Goal: Task Accomplishment & Management: Manage account settings

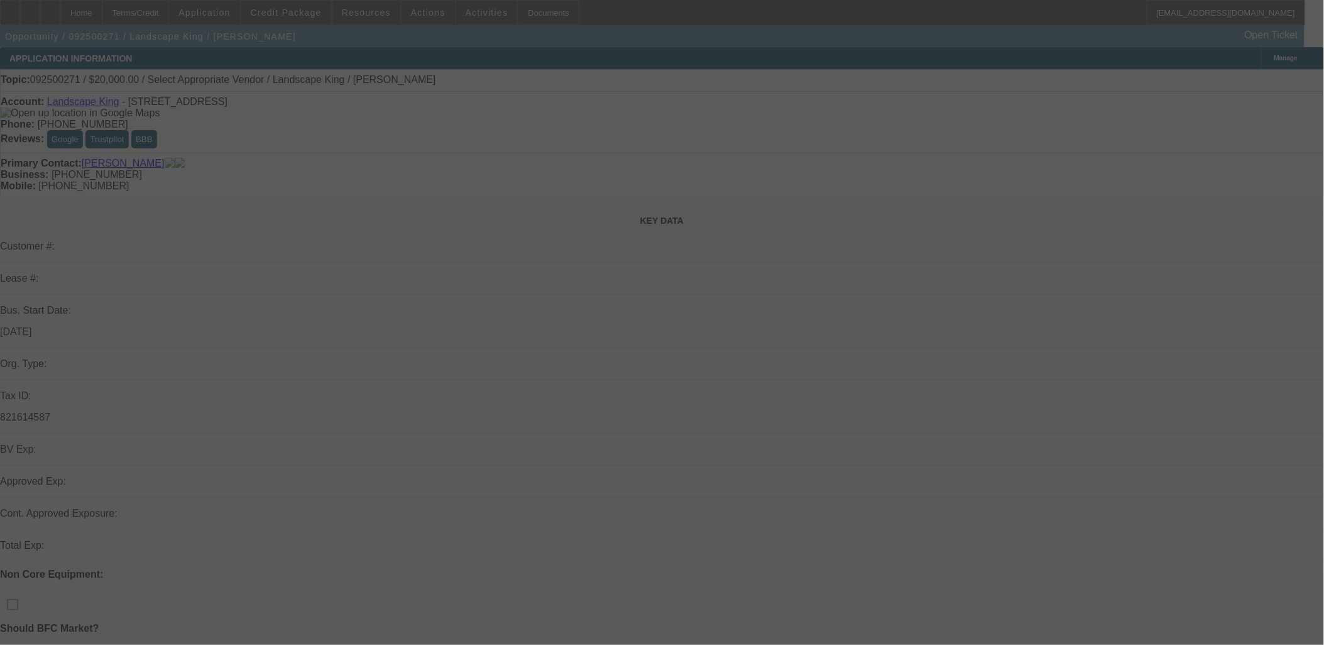
select select "0"
select select "2"
select select "0.1"
select select "4"
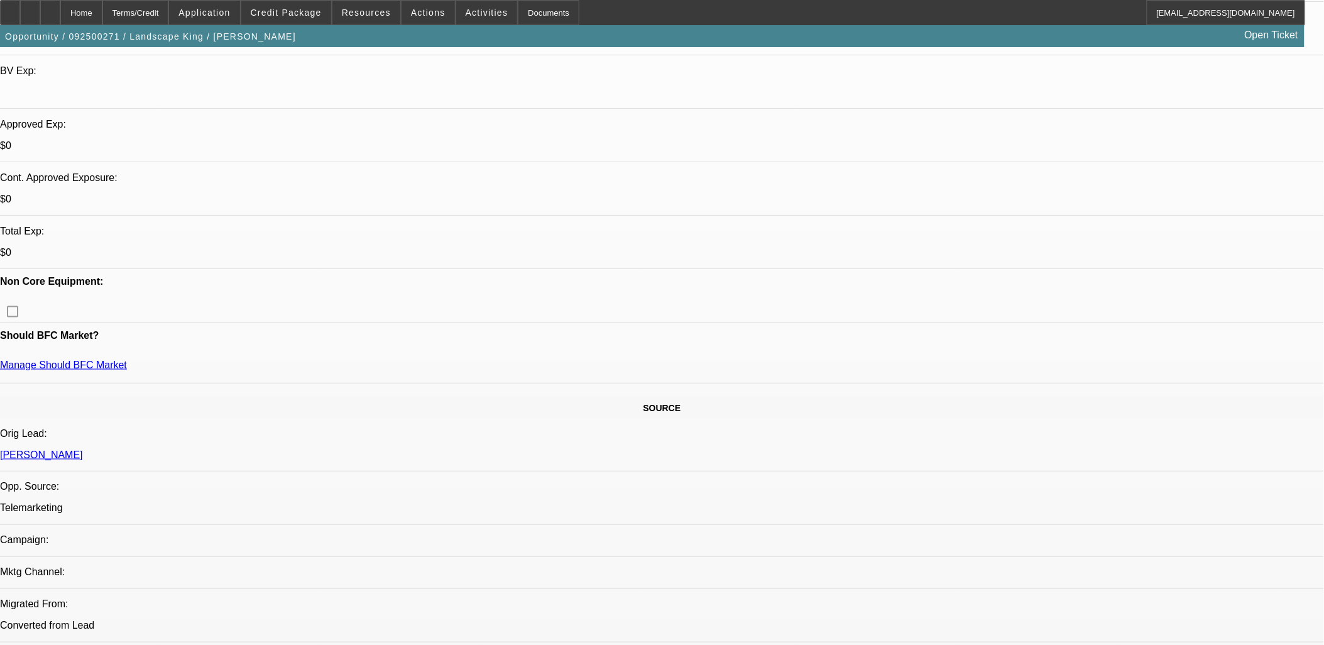
scroll to position [209, 0]
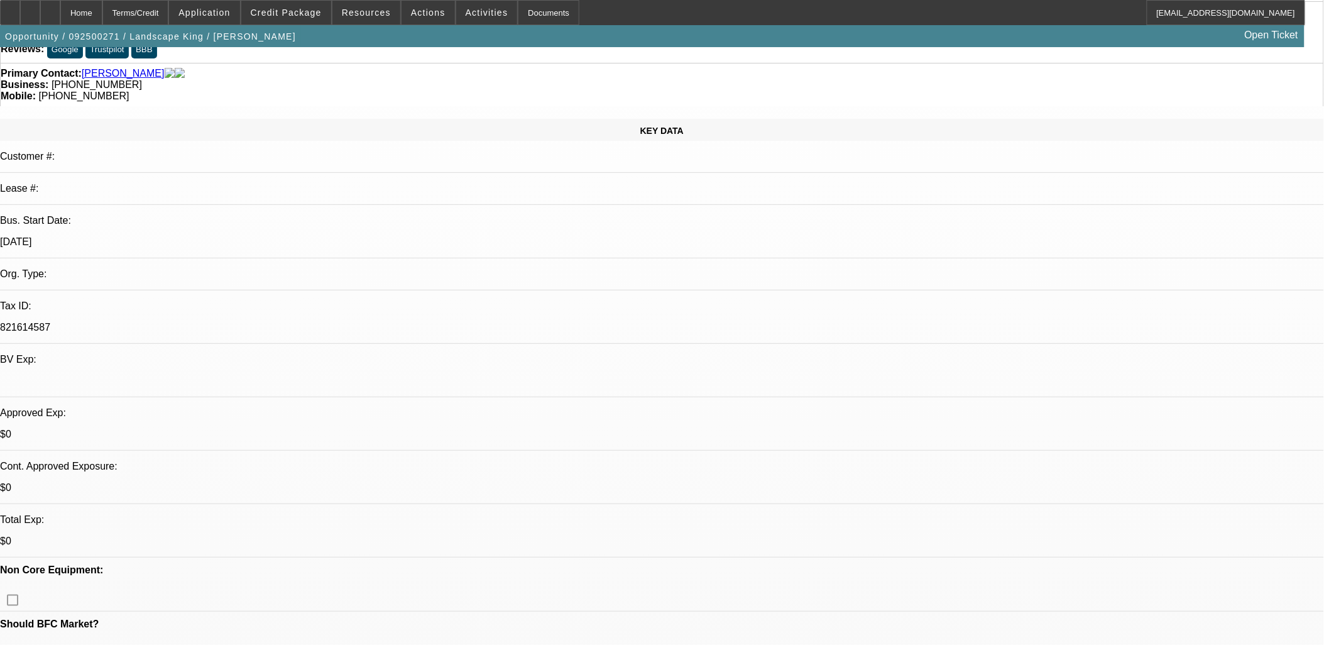
scroll to position [0, 0]
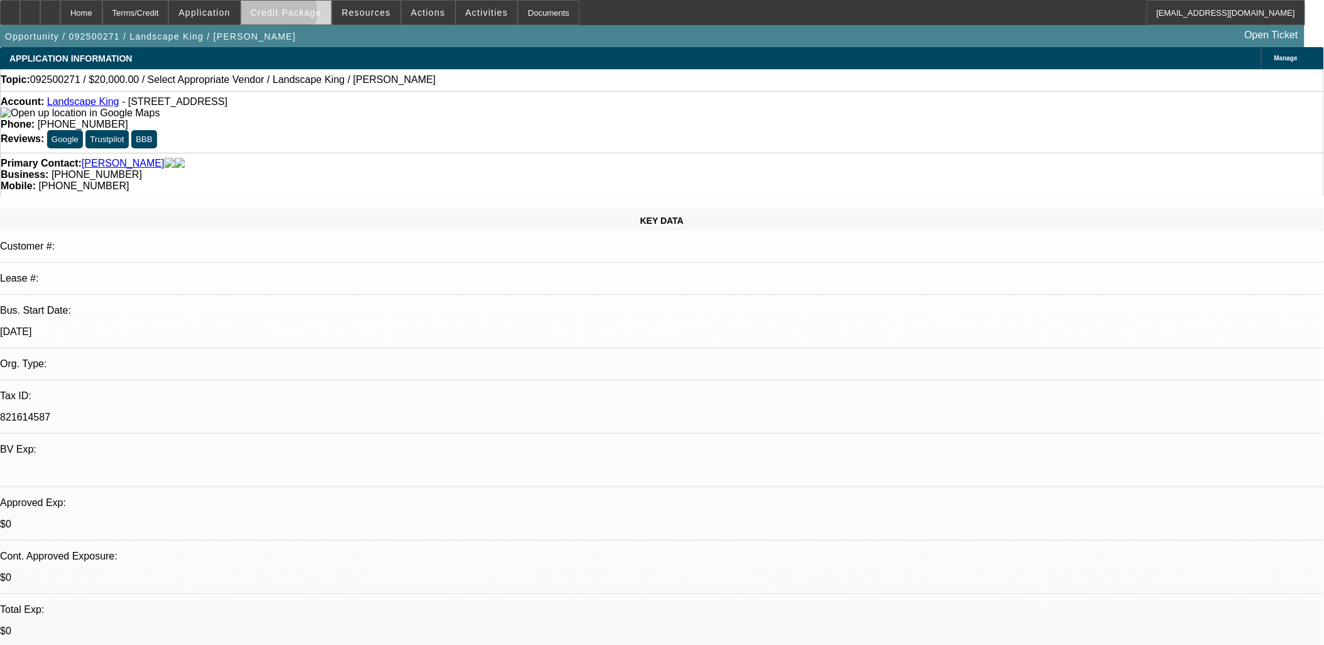
click at [297, 15] on span "Credit Package" at bounding box center [286, 13] width 71 height 10
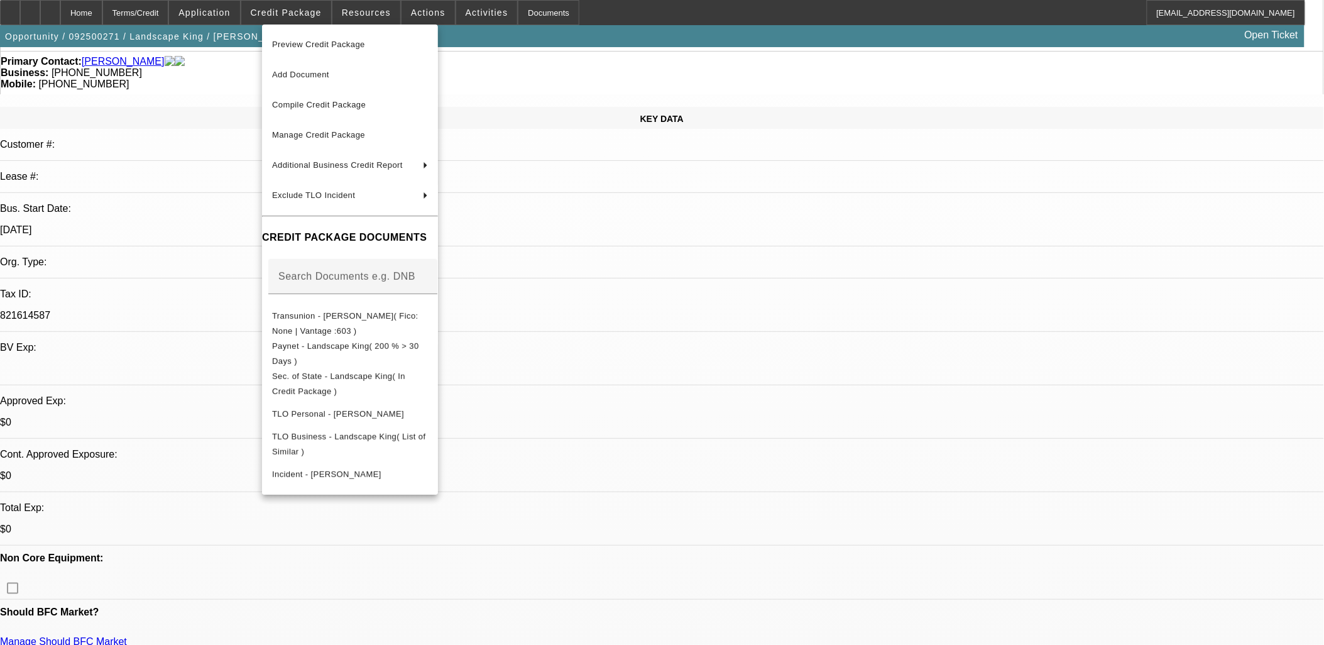
scroll to position [279, 0]
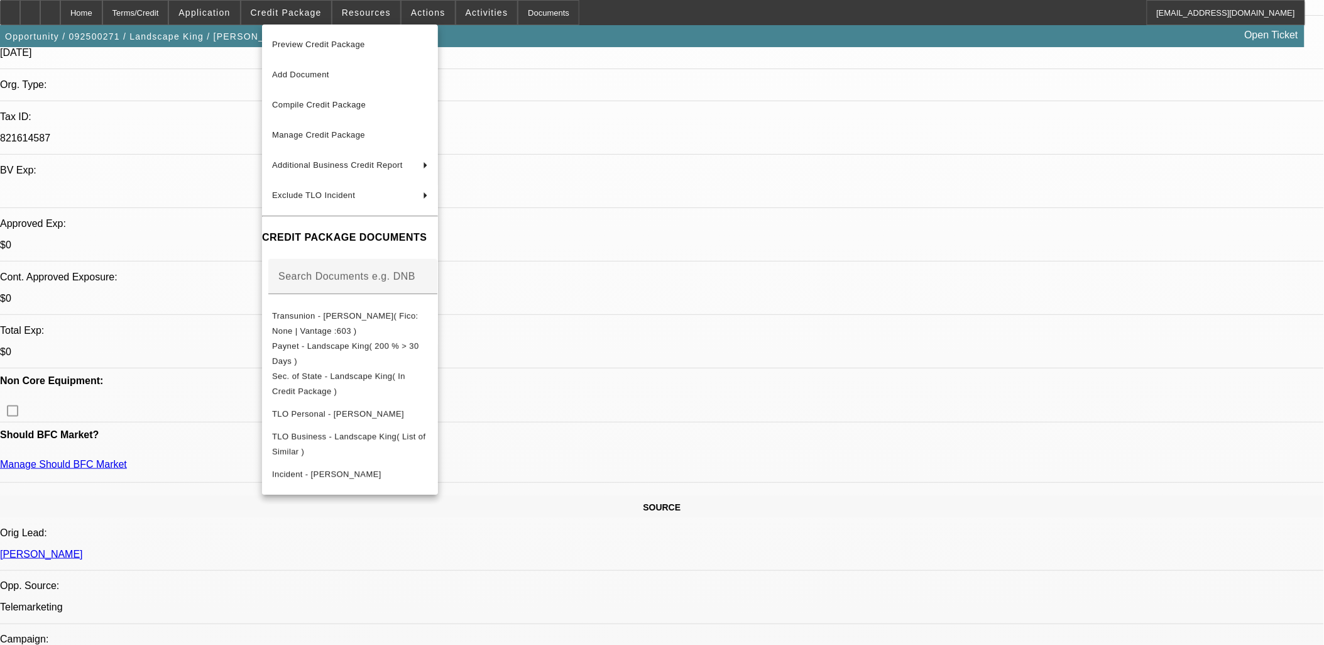
click at [655, 90] on div at bounding box center [662, 322] width 1324 height 645
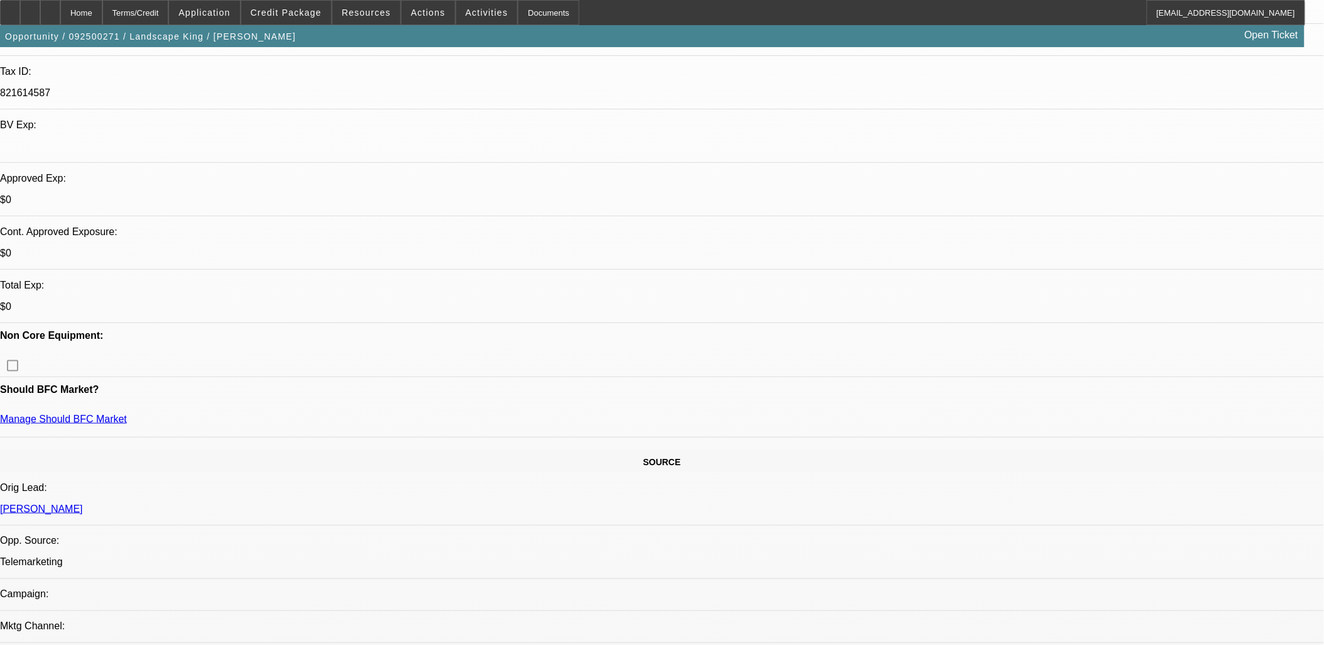
scroll to position [349, 0]
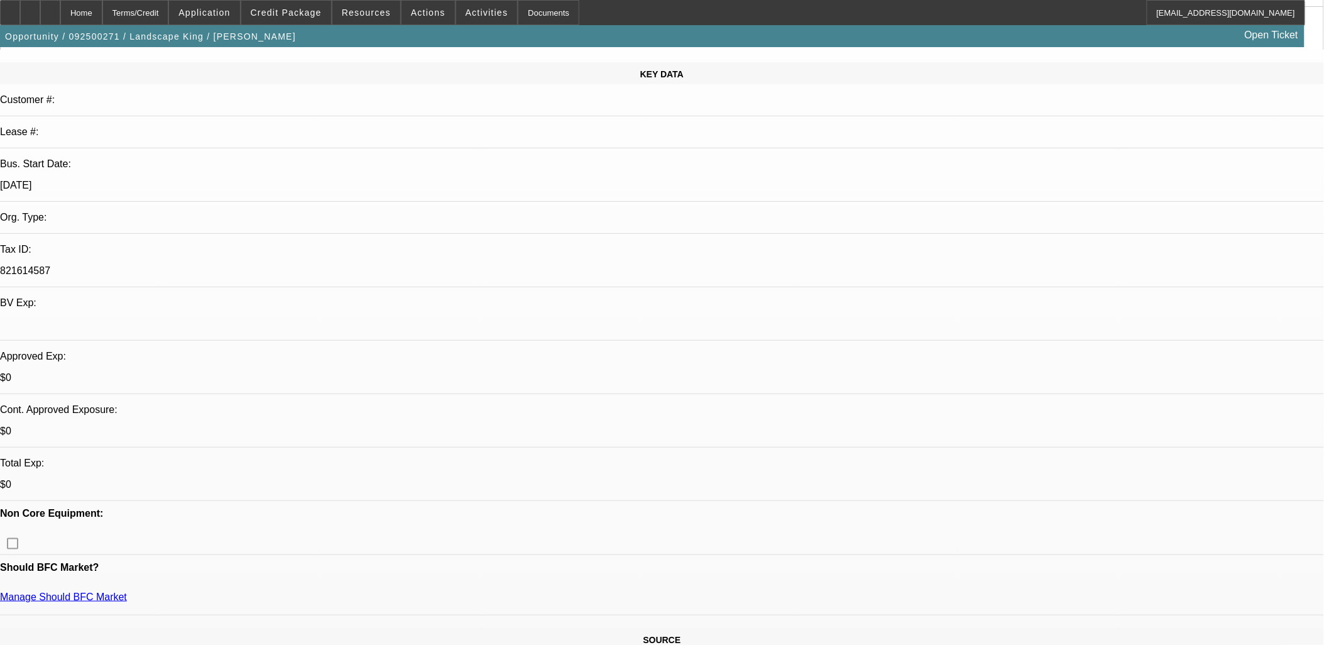
scroll to position [140, 0]
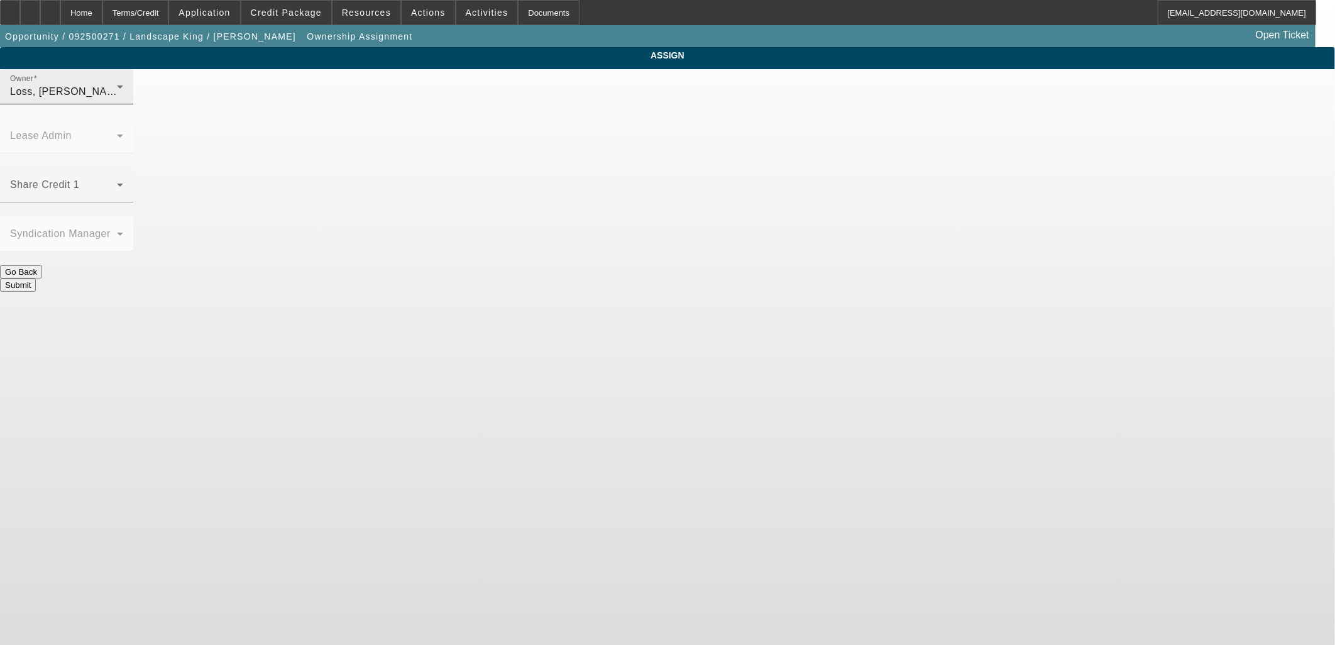
click at [117, 99] on div "Loss, Luke (Lvl 1)" at bounding box center [63, 91] width 107 height 15
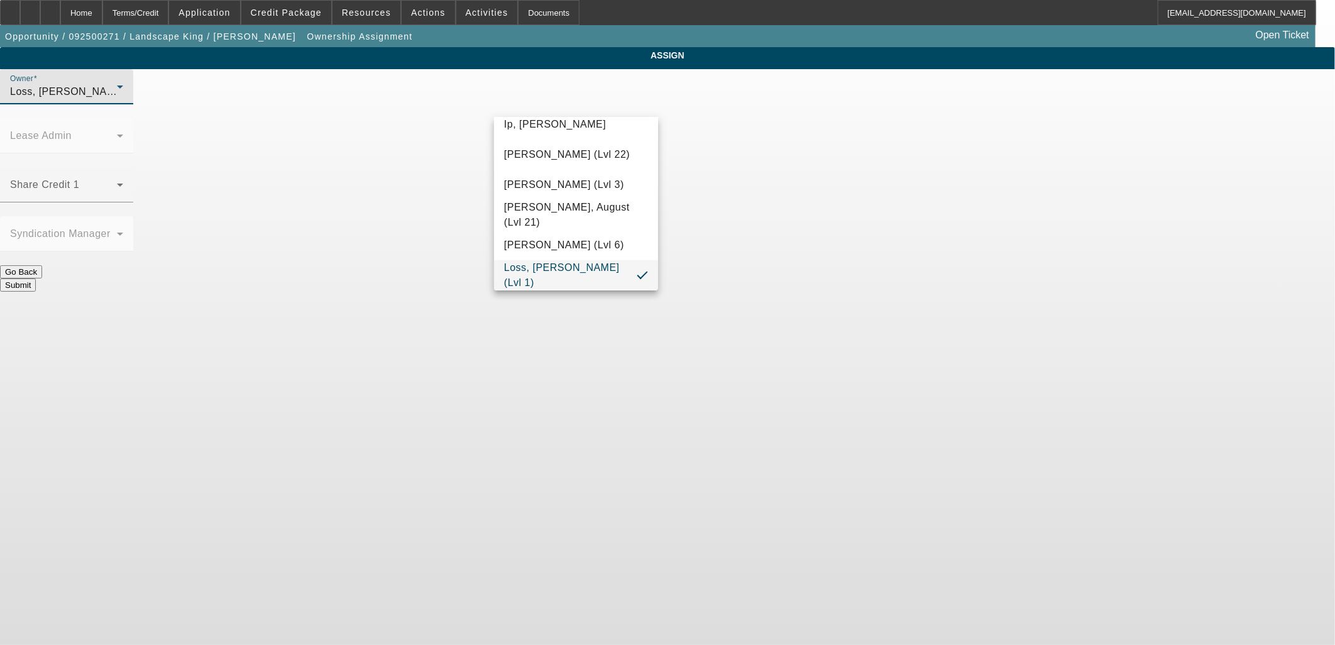
scroll to position [427, 0]
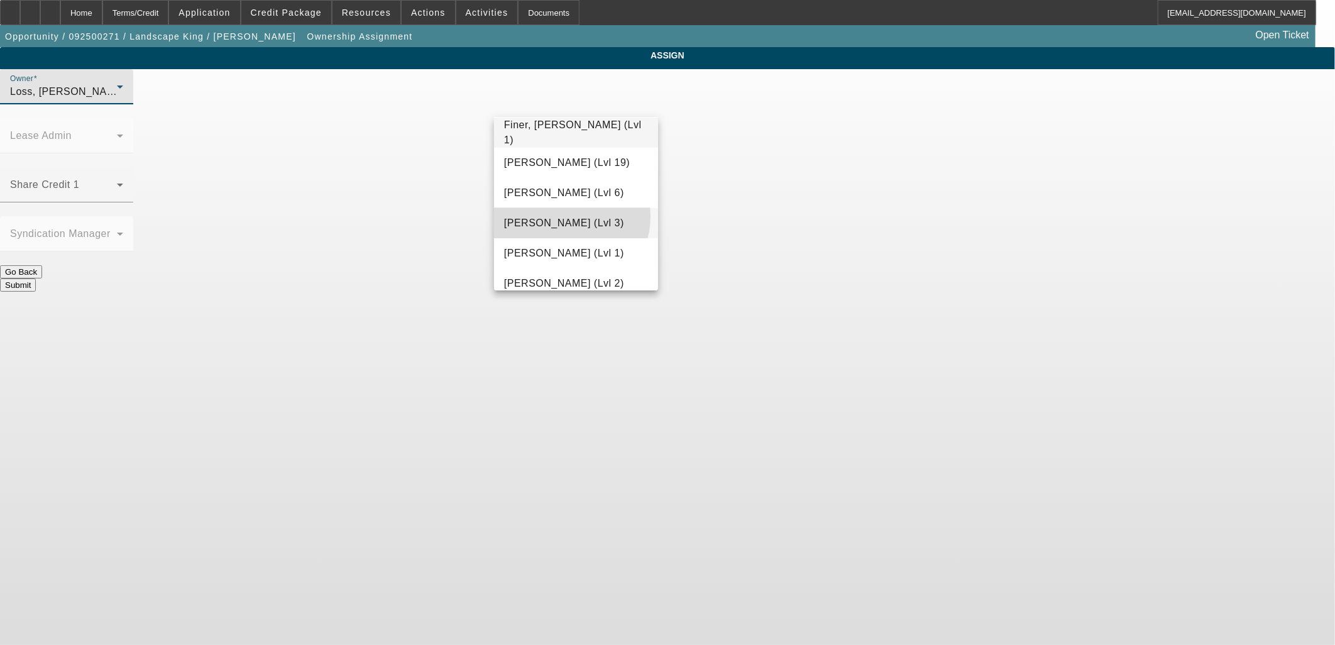
click at [568, 216] on span "Flores, Brian (Lvl 3)" at bounding box center [564, 223] width 120 height 15
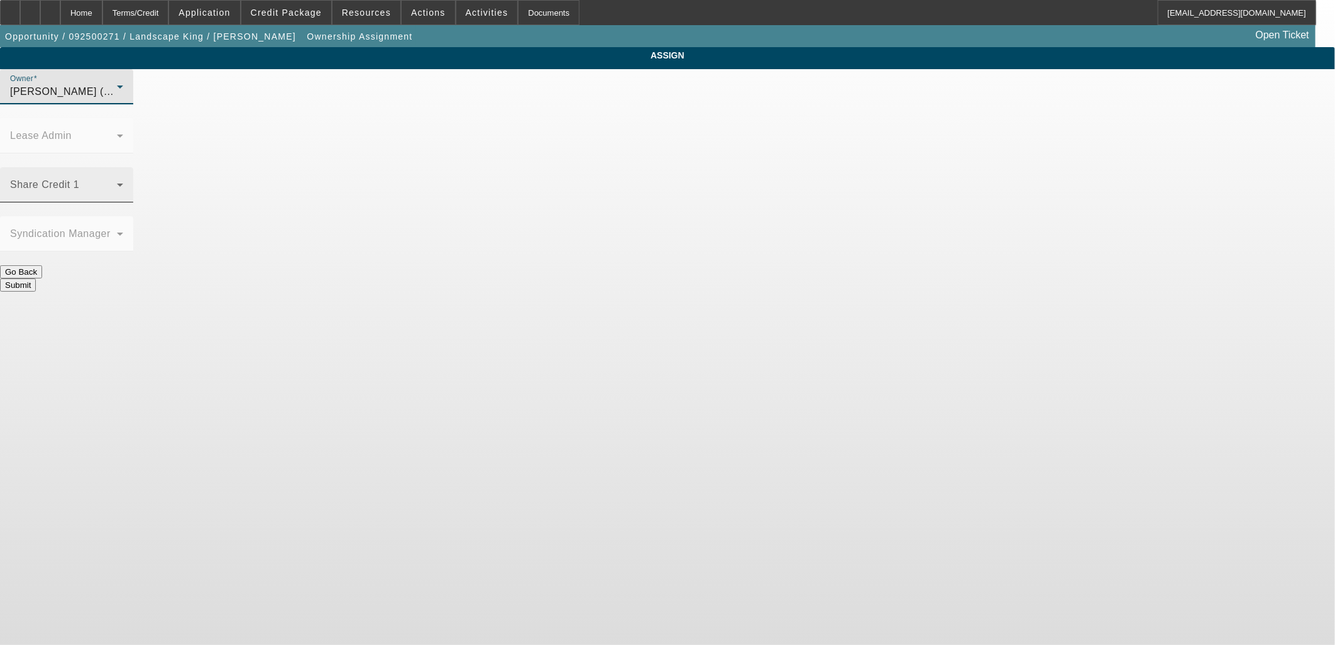
click at [117, 182] on span at bounding box center [63, 189] width 107 height 15
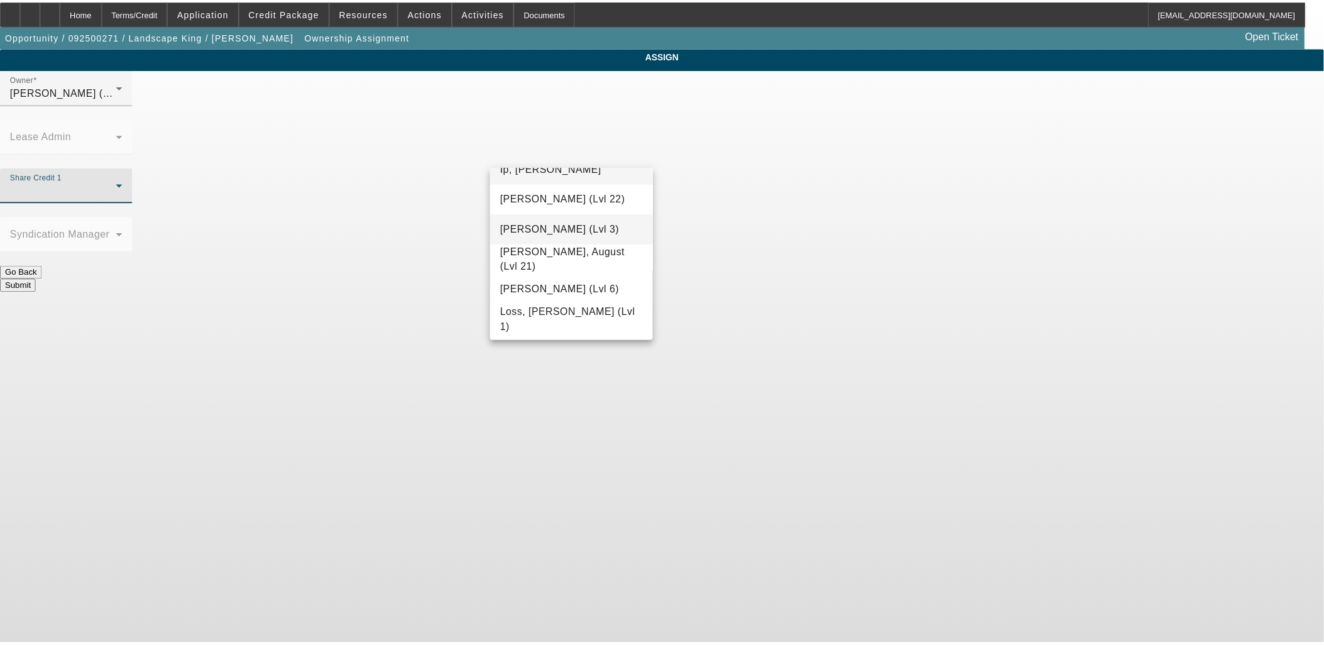
scroll to position [907, 0]
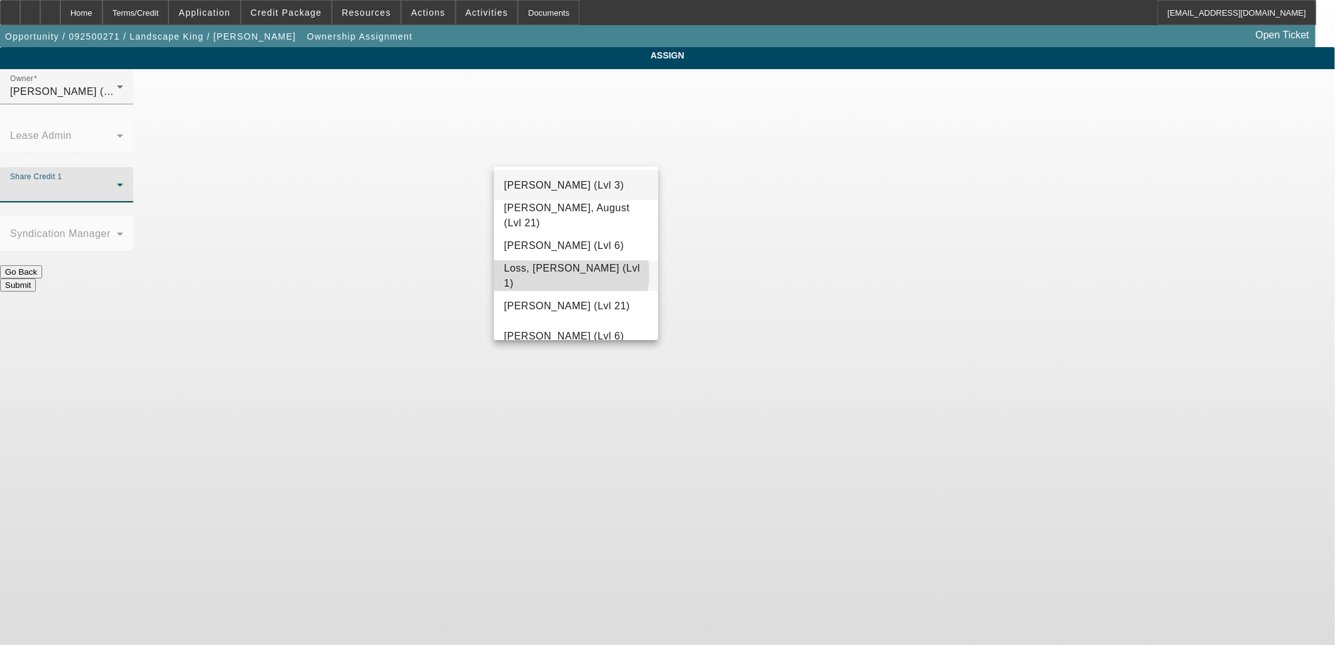
click at [569, 273] on span "Loss, Luke (Lvl 1)" at bounding box center [576, 276] width 144 height 30
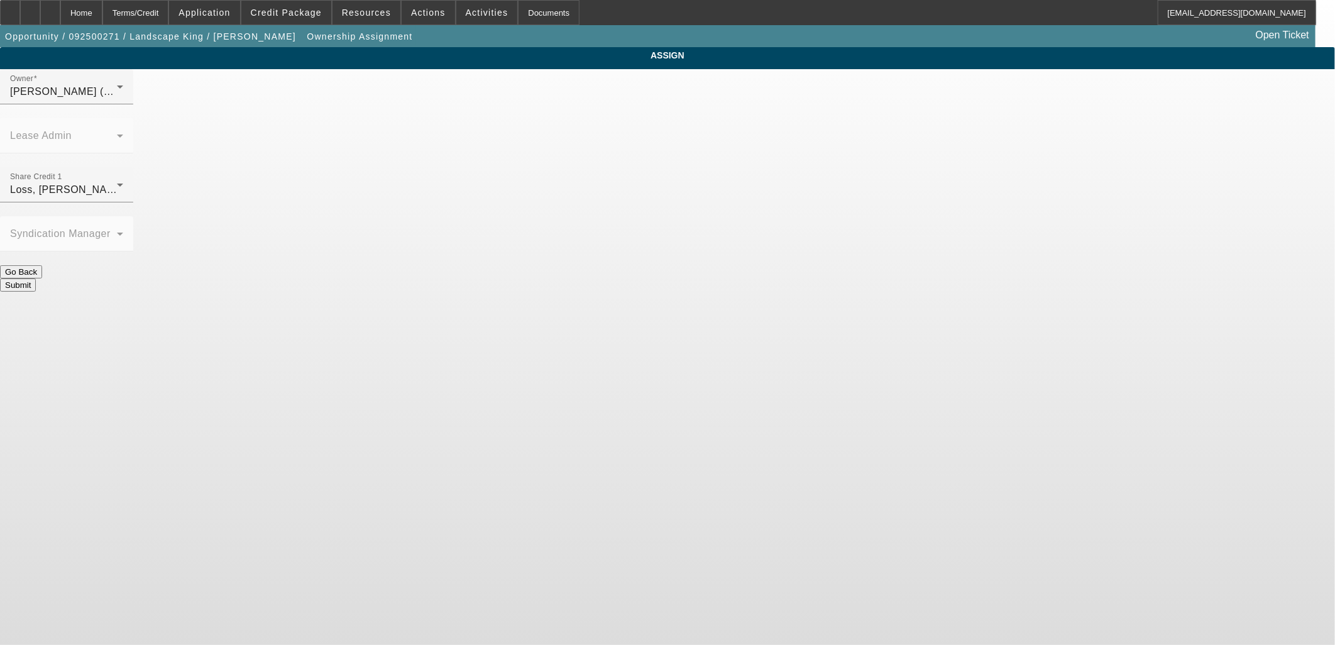
click at [36, 278] on button "Submit" at bounding box center [18, 284] width 36 height 13
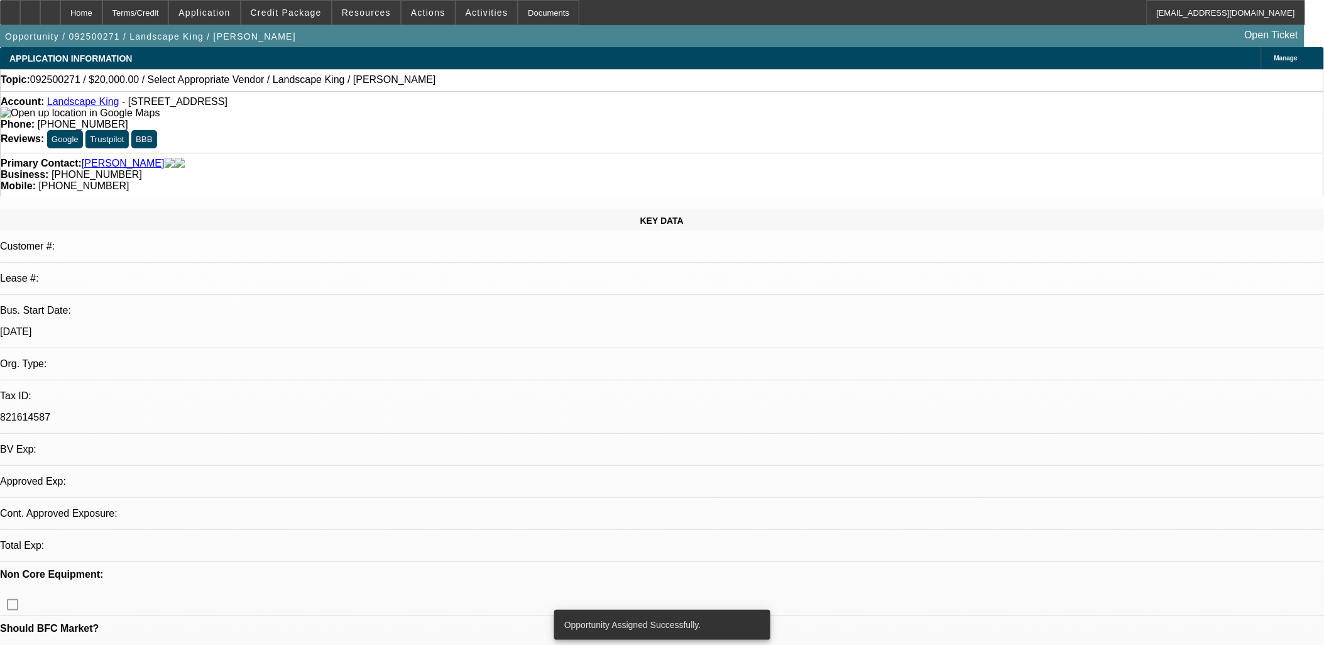
select select "0"
select select "2"
select select "0.1"
select select "4"
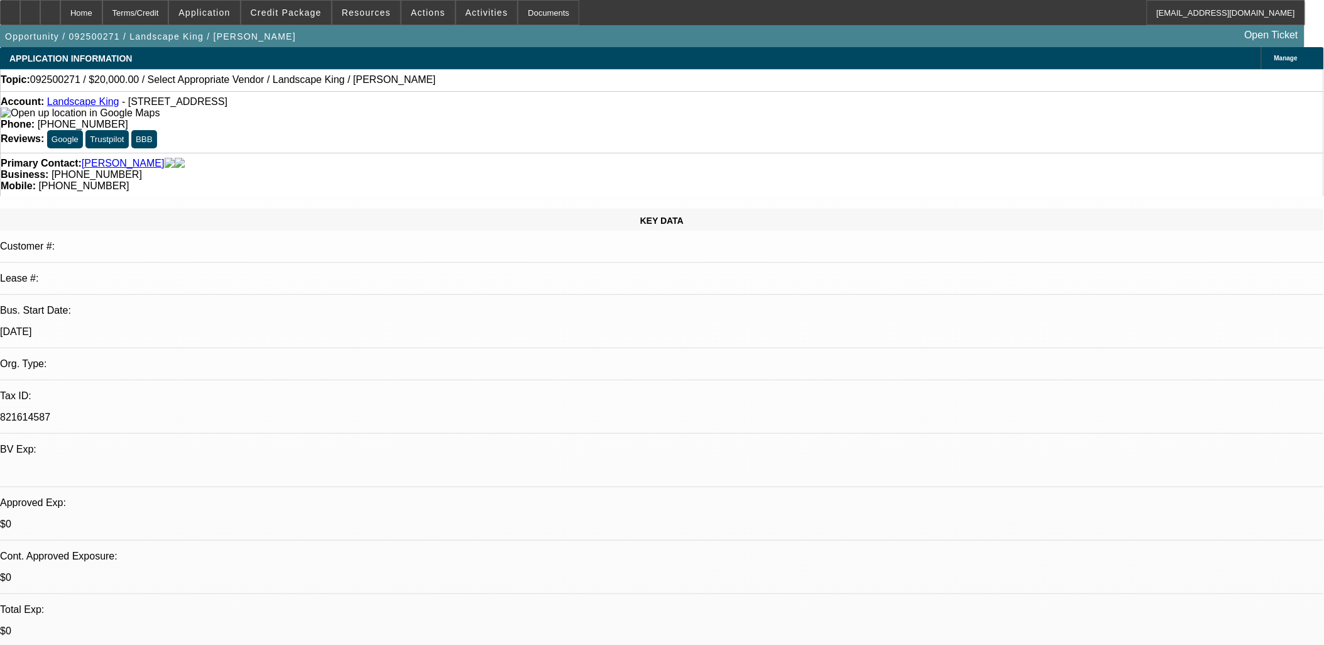
select select "0"
select select "2"
select select "0.1"
select select "4"
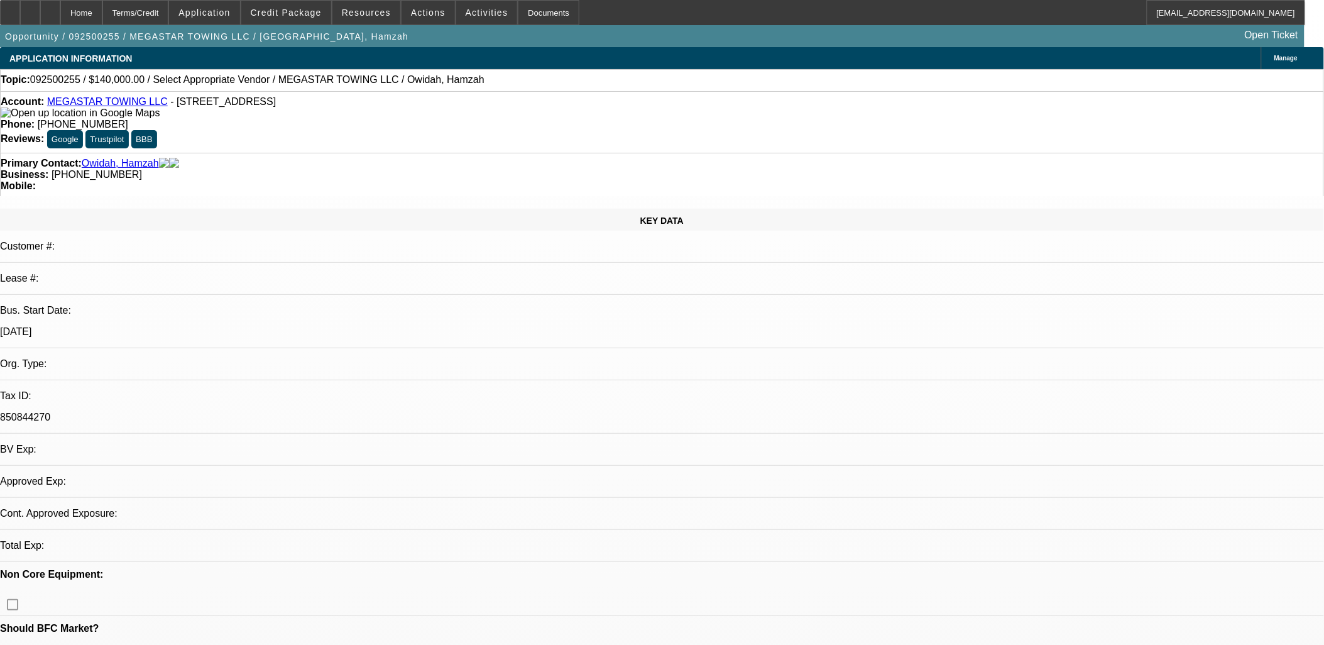
select select "0"
select select "2"
select select "0.1"
select select "1"
select select "2"
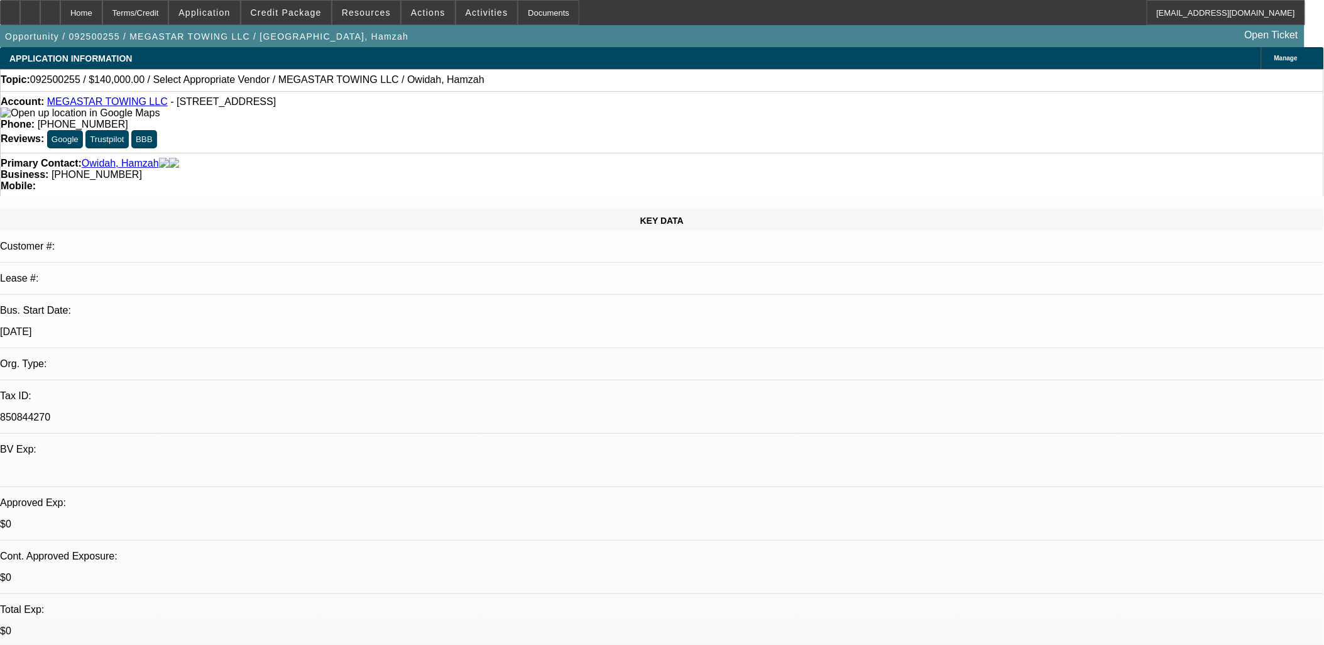
select select "4"
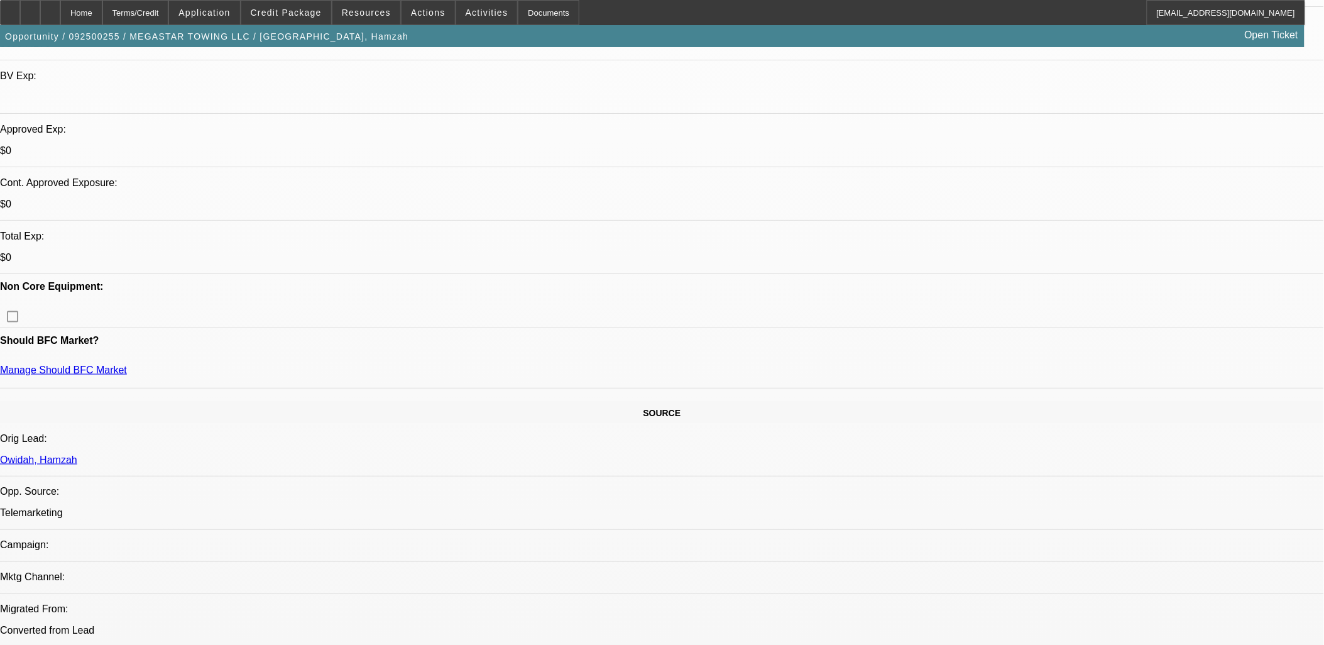
scroll to position [488, 0]
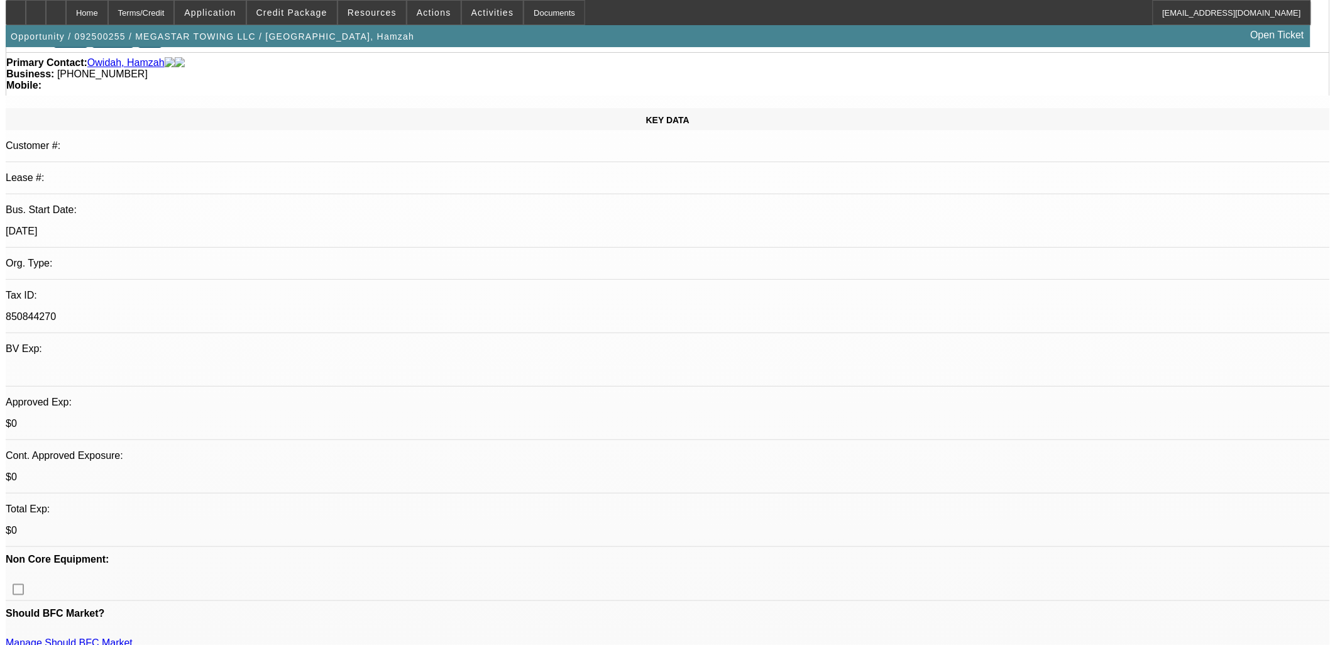
scroll to position [0, 0]
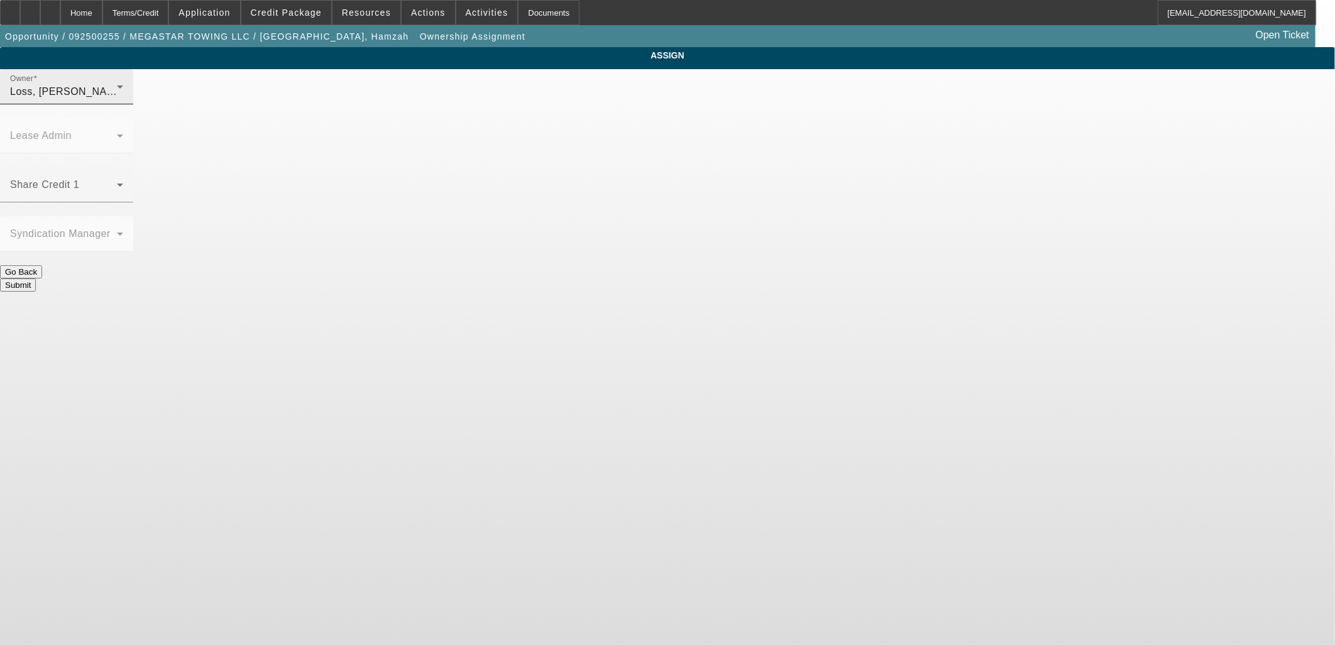
click at [117, 99] on div "Loss, Luke (Lvl 1)" at bounding box center [63, 91] width 107 height 15
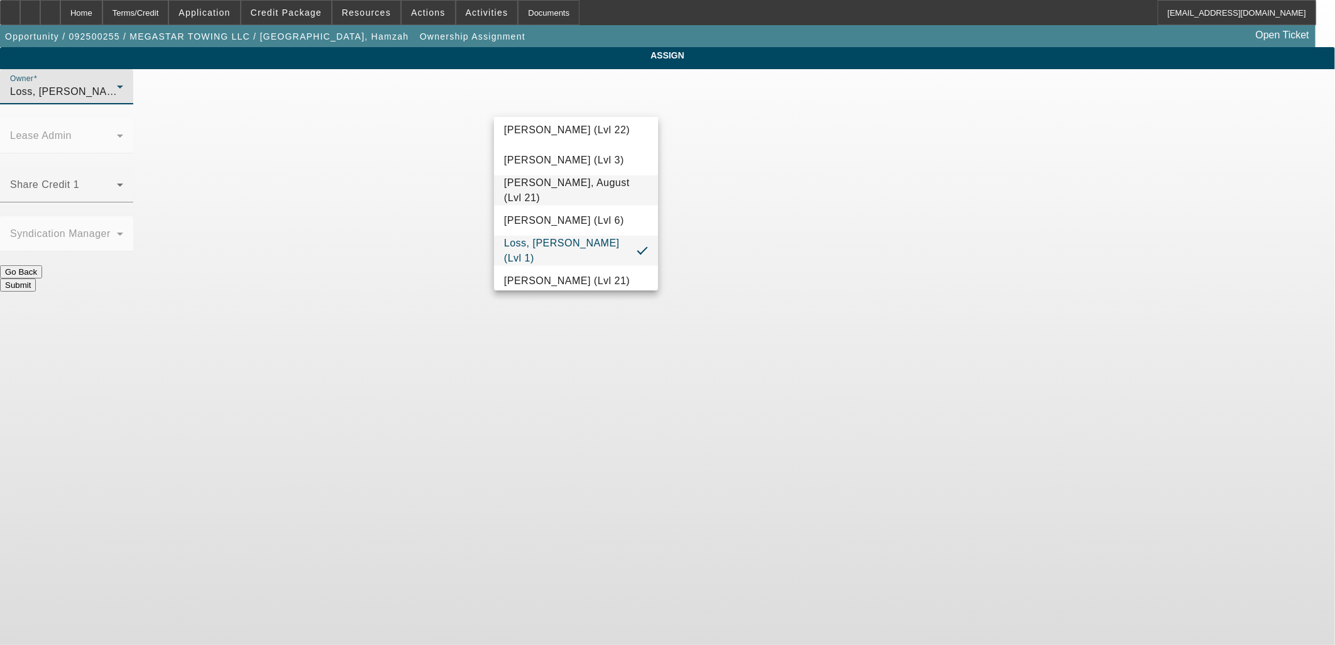
scroll to position [888, 0]
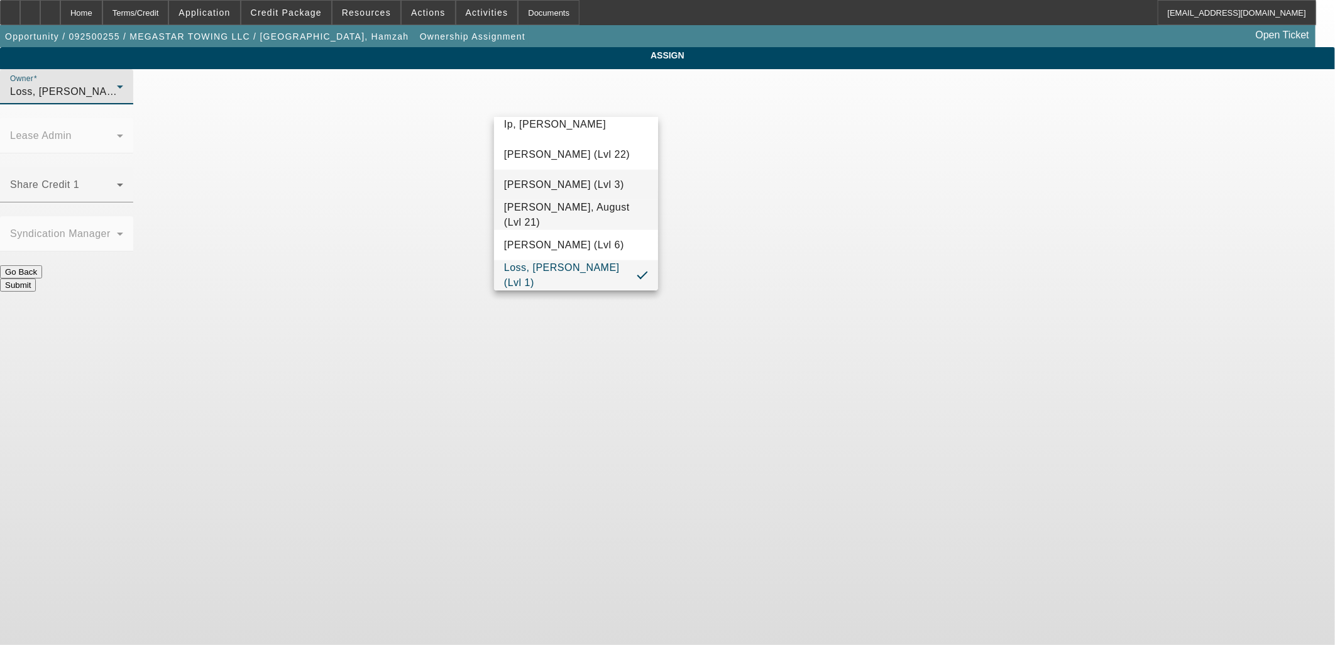
click at [558, 183] on span "Leach, Ethan (Lvl 3)" at bounding box center [564, 184] width 120 height 15
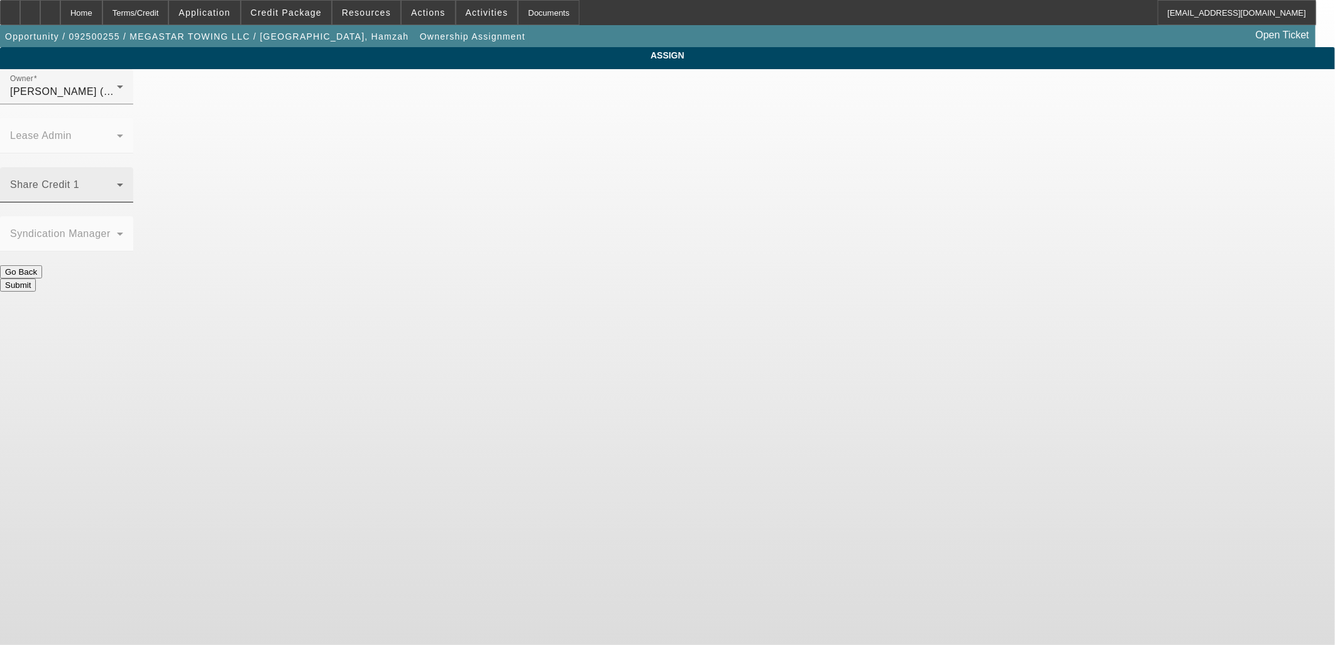
click at [123, 167] on div "Share Credit 1" at bounding box center [66, 184] width 113 height 35
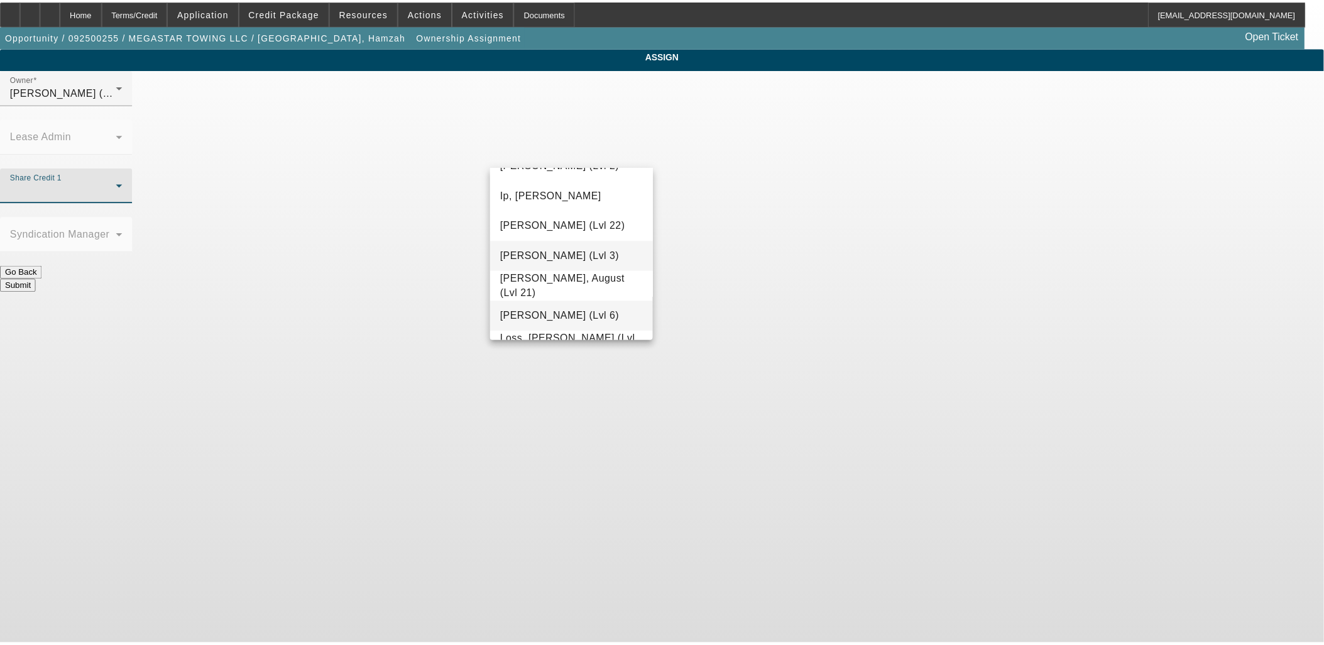
scroll to position [907, 0]
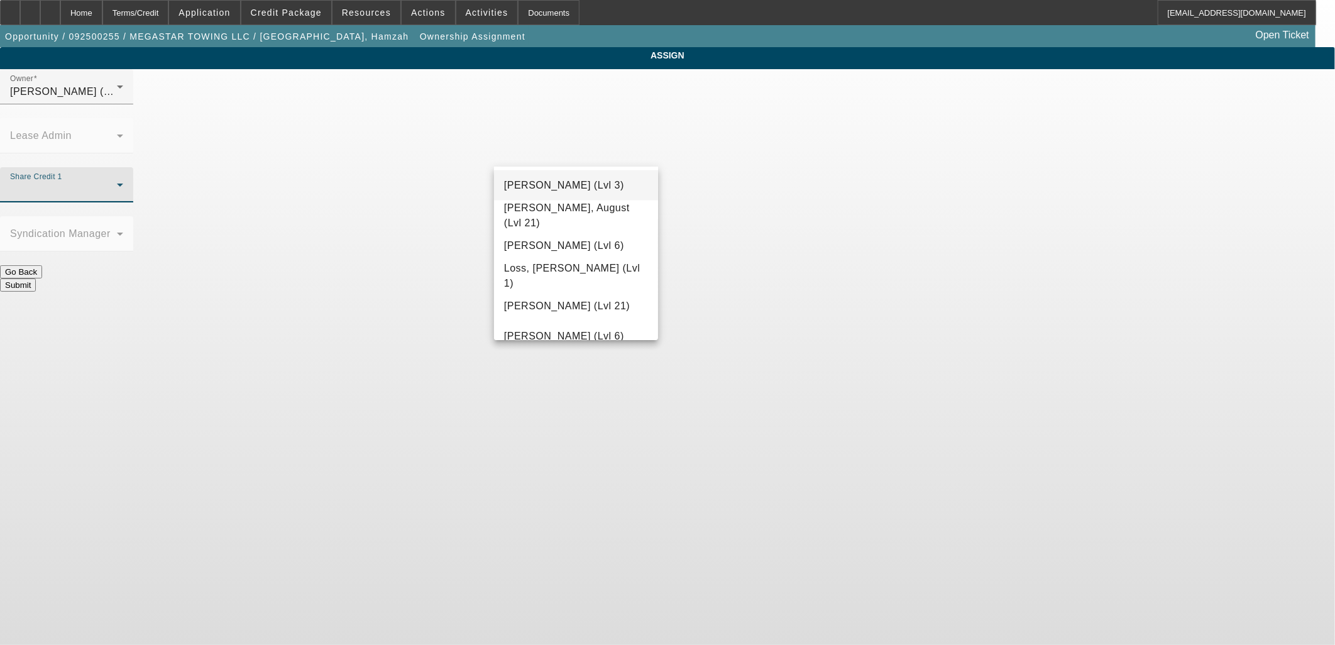
drag, startPoint x: 573, startPoint y: 273, endPoint x: 676, endPoint y: 245, distance: 106.7
click at [574, 273] on span "Loss, Luke (Lvl 1)" at bounding box center [576, 276] width 144 height 30
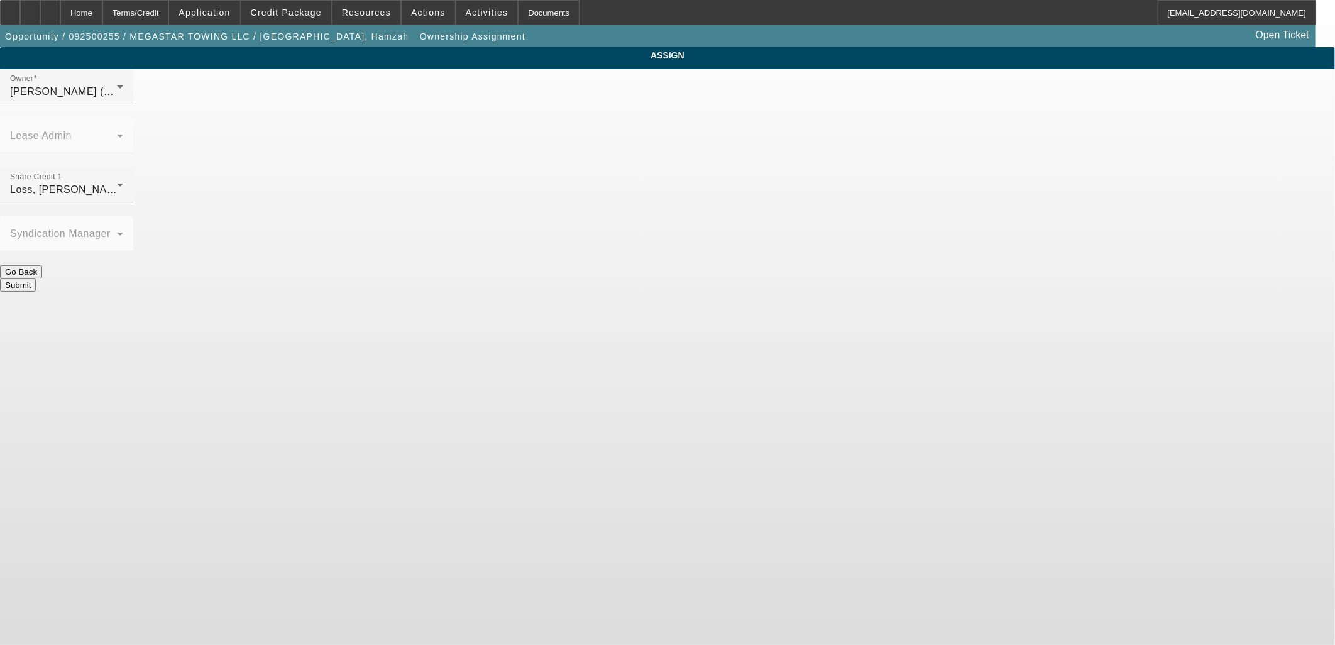
click at [36, 278] on button "Submit" at bounding box center [18, 284] width 36 height 13
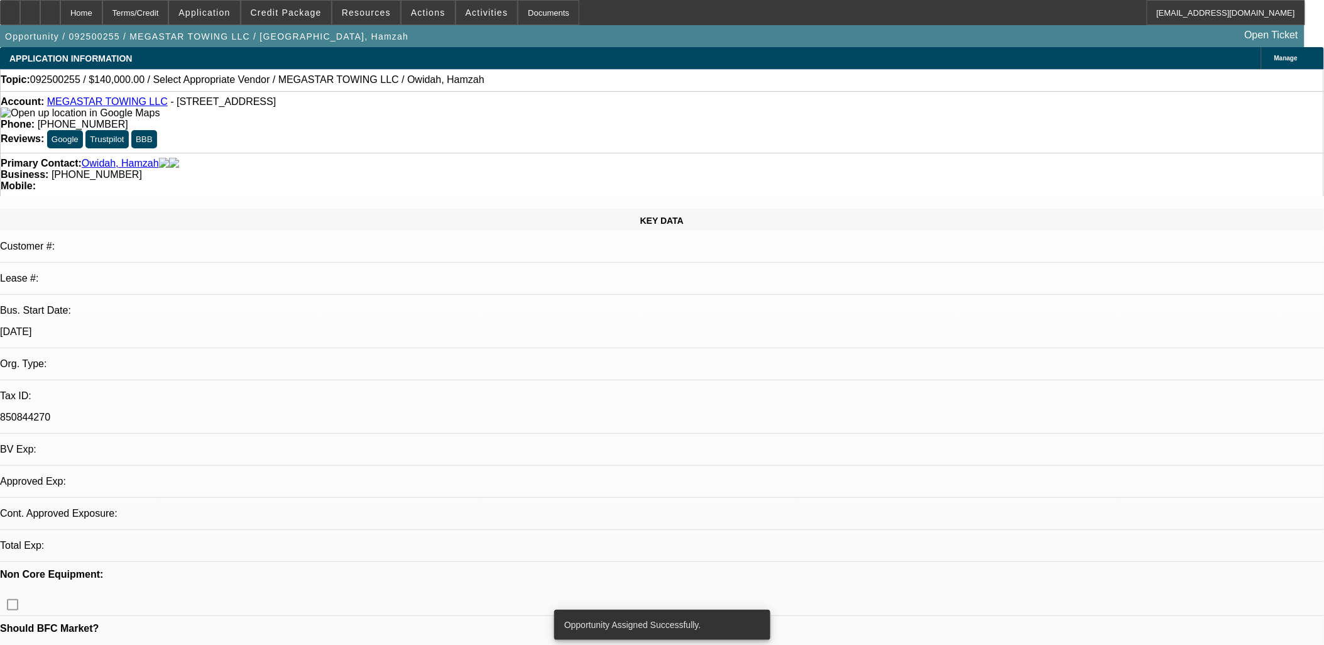
select select "0"
select select "2"
select select "0.1"
select select "4"
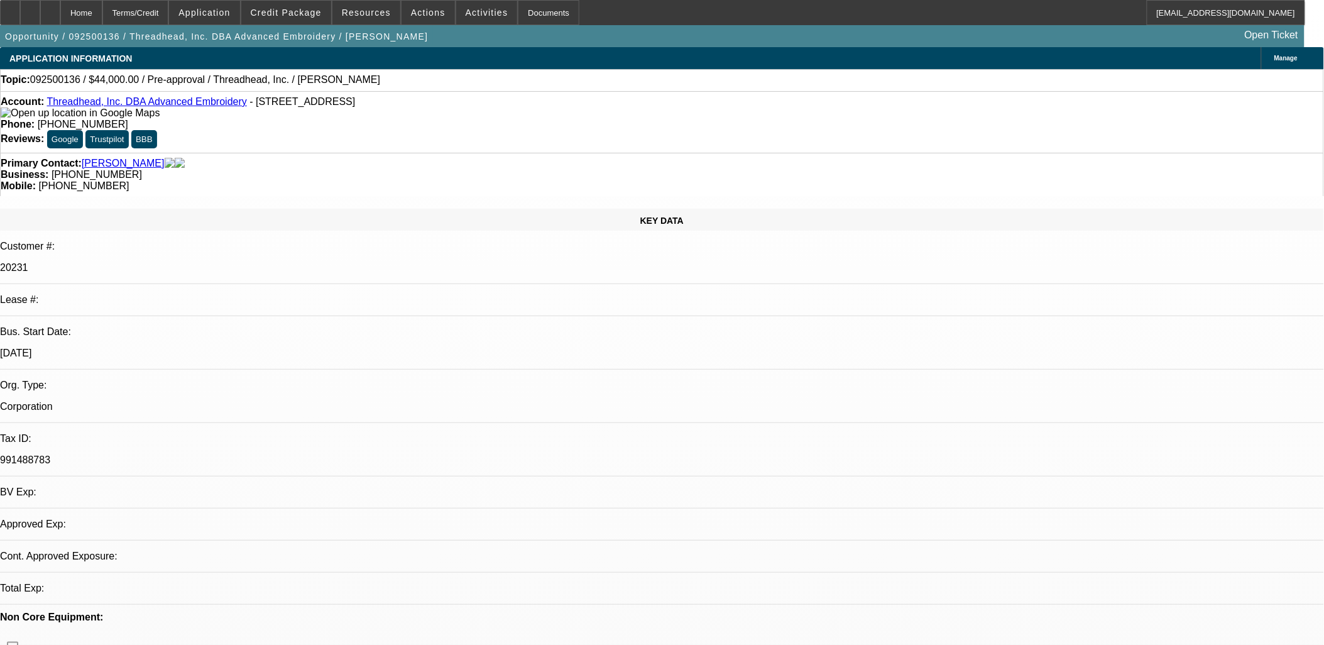
select select "0"
select select "2"
select select "0.1"
select select "1"
select select "2"
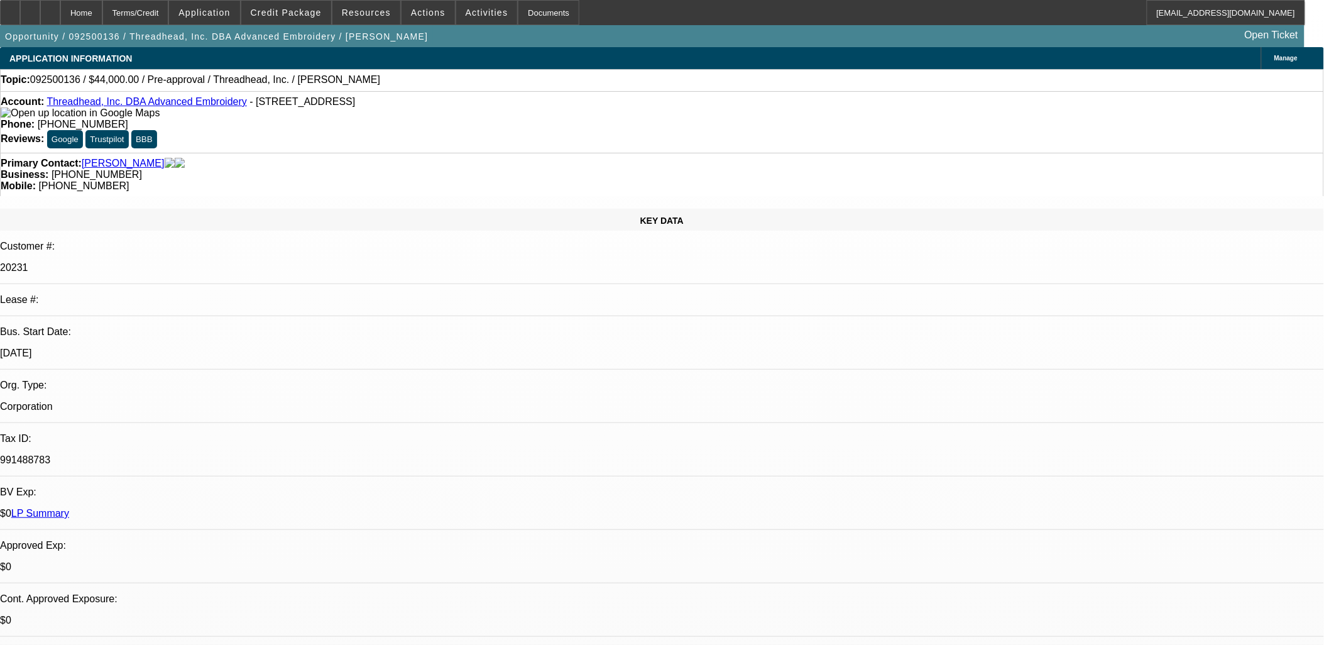
select select "4"
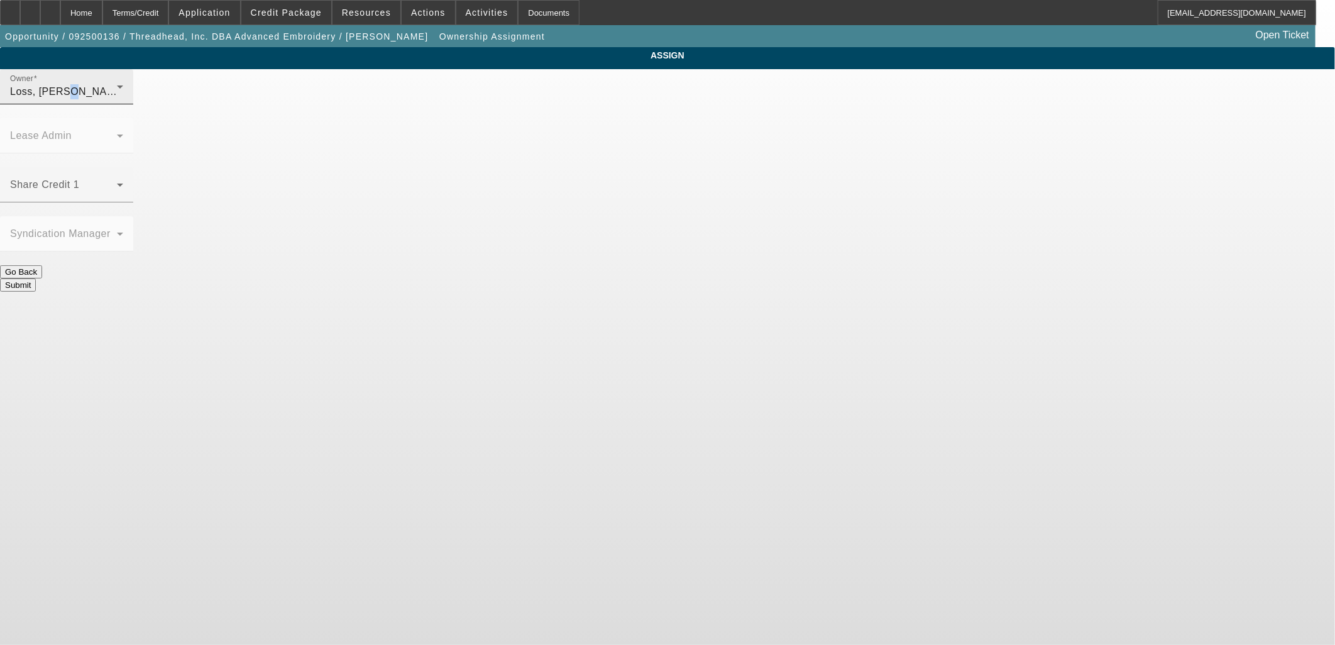
click at [159, 97] on span "Loss, Luke (Lvl 1)" at bounding box center [84, 91] width 149 height 11
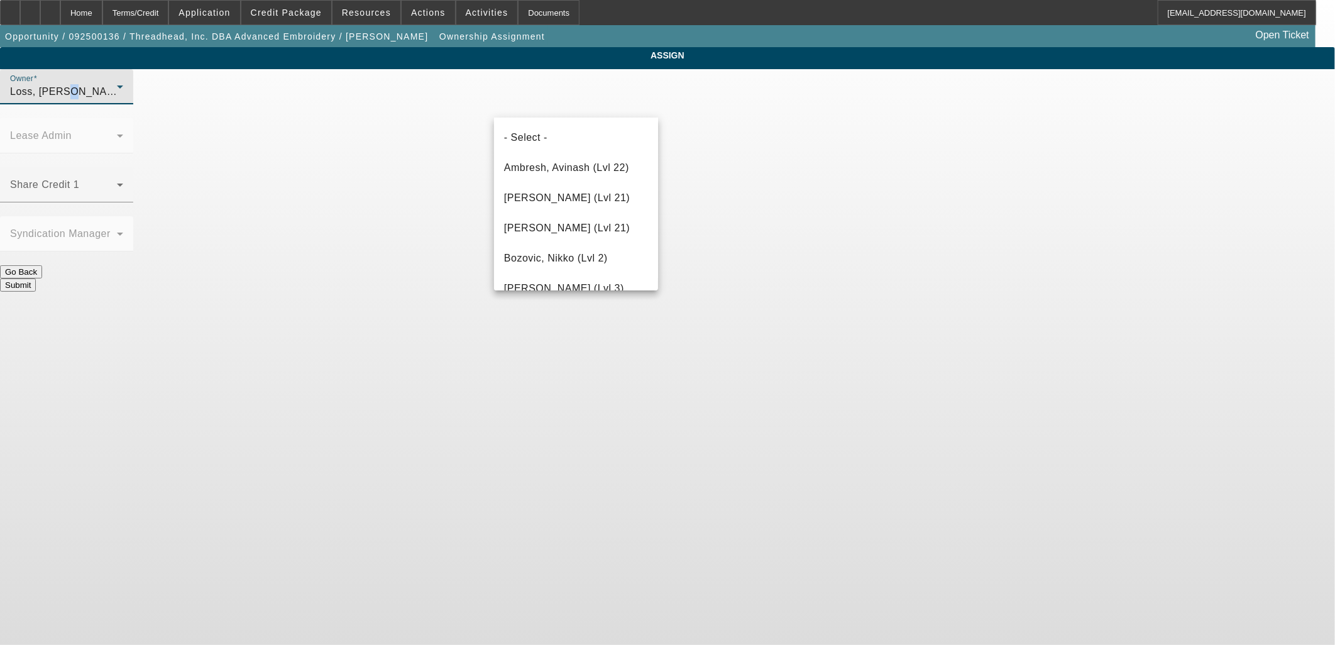
scroll to position [888, 0]
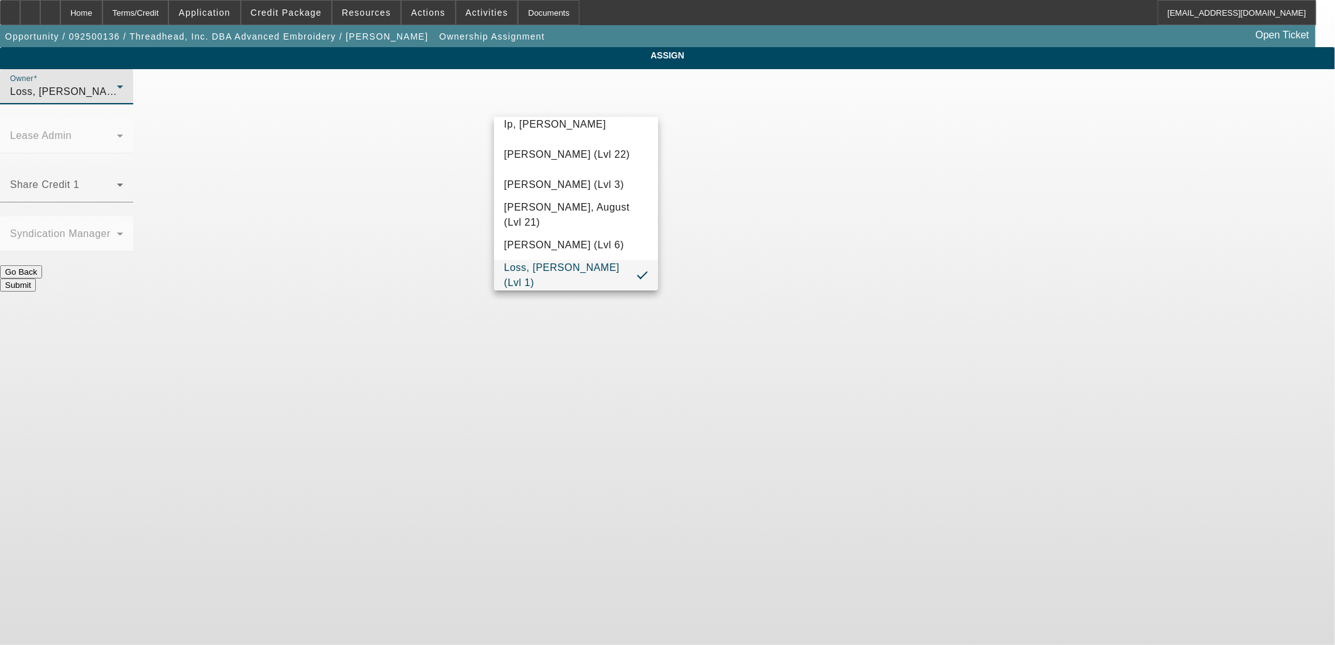
drag, startPoint x: 548, startPoint y: 104, endPoint x: 558, endPoint y: 106, distance: 10.1
click at [558, 106] on div at bounding box center [667, 322] width 1335 height 645
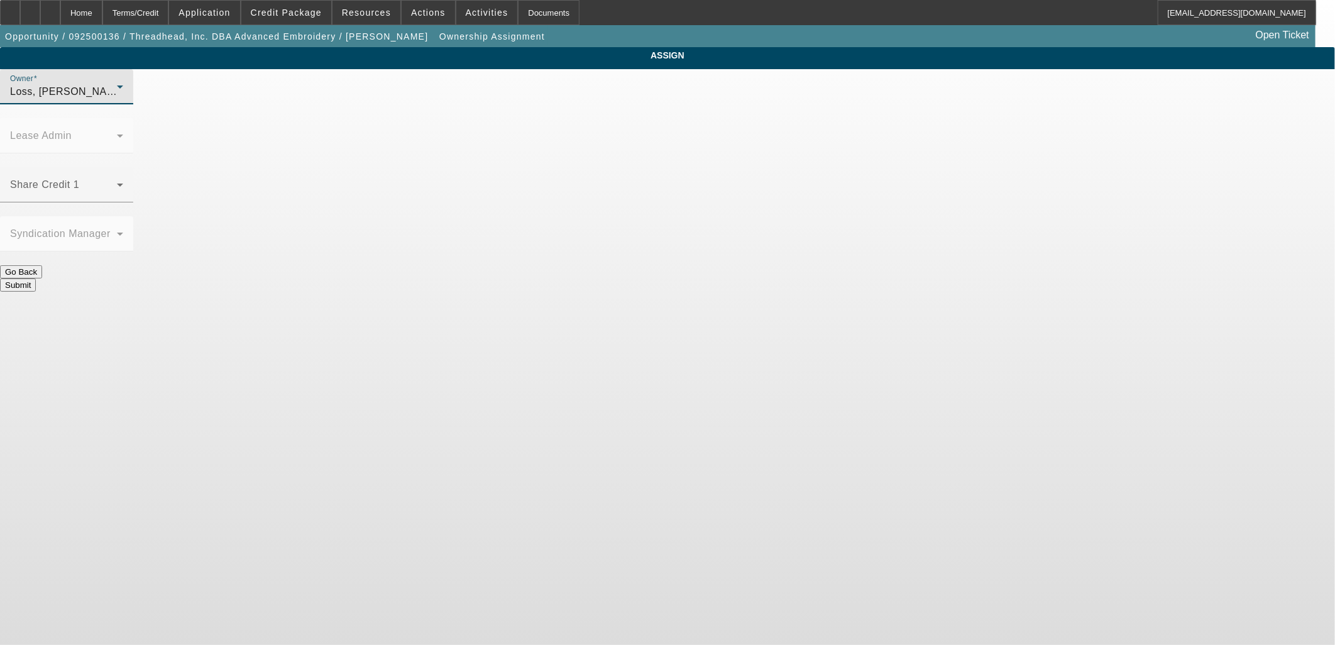
click at [159, 97] on span "Loss, Luke (Lvl 1)" at bounding box center [84, 91] width 149 height 11
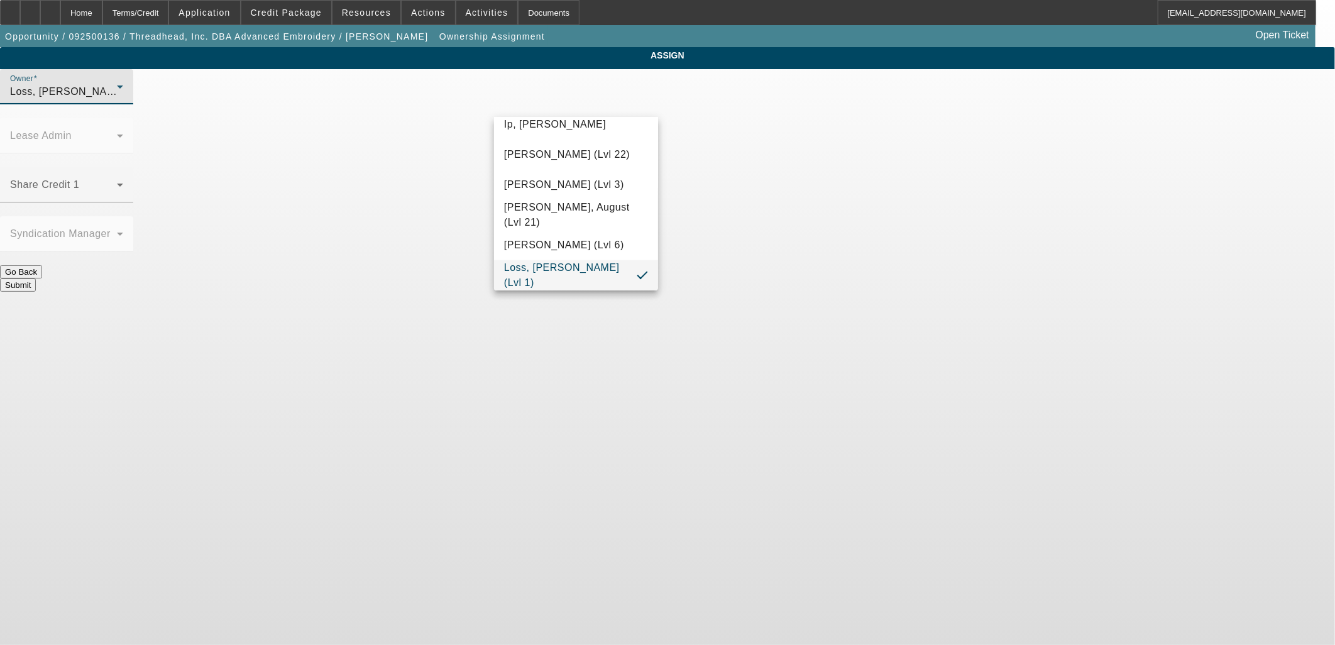
scroll to position [669, 0]
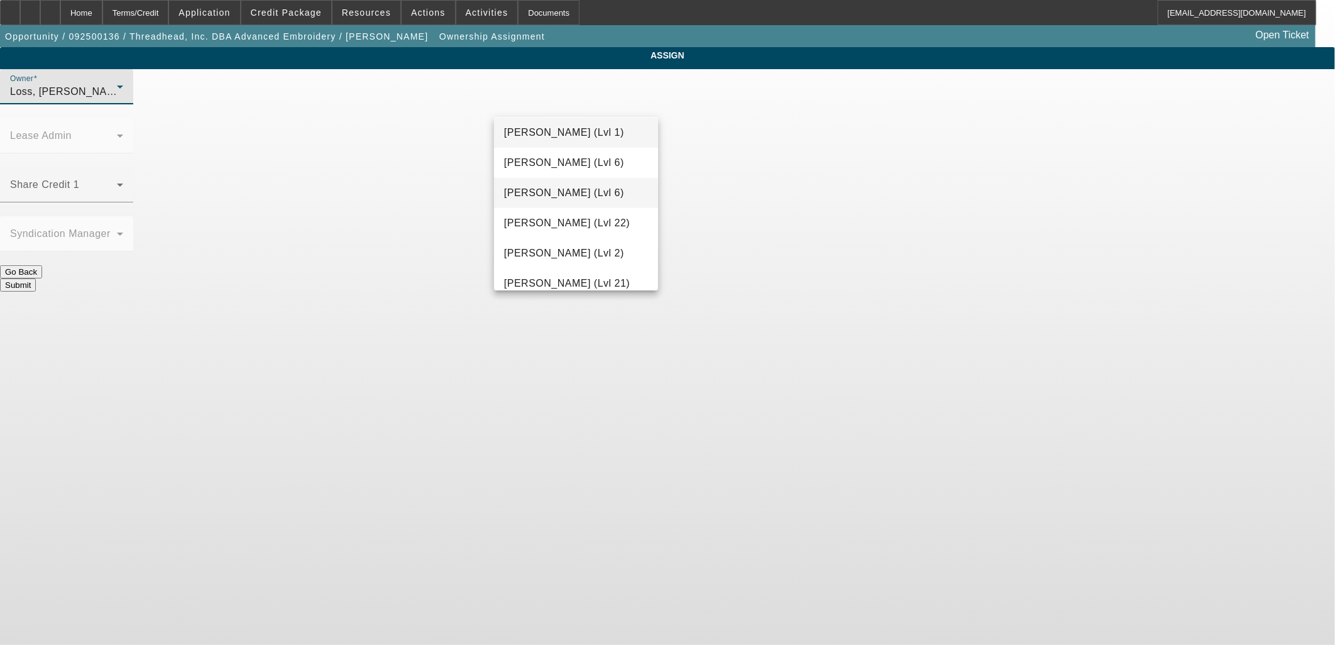
click at [576, 202] on mat-option "Hendrix, Miles (Lvl 6)" at bounding box center [576, 193] width 164 height 30
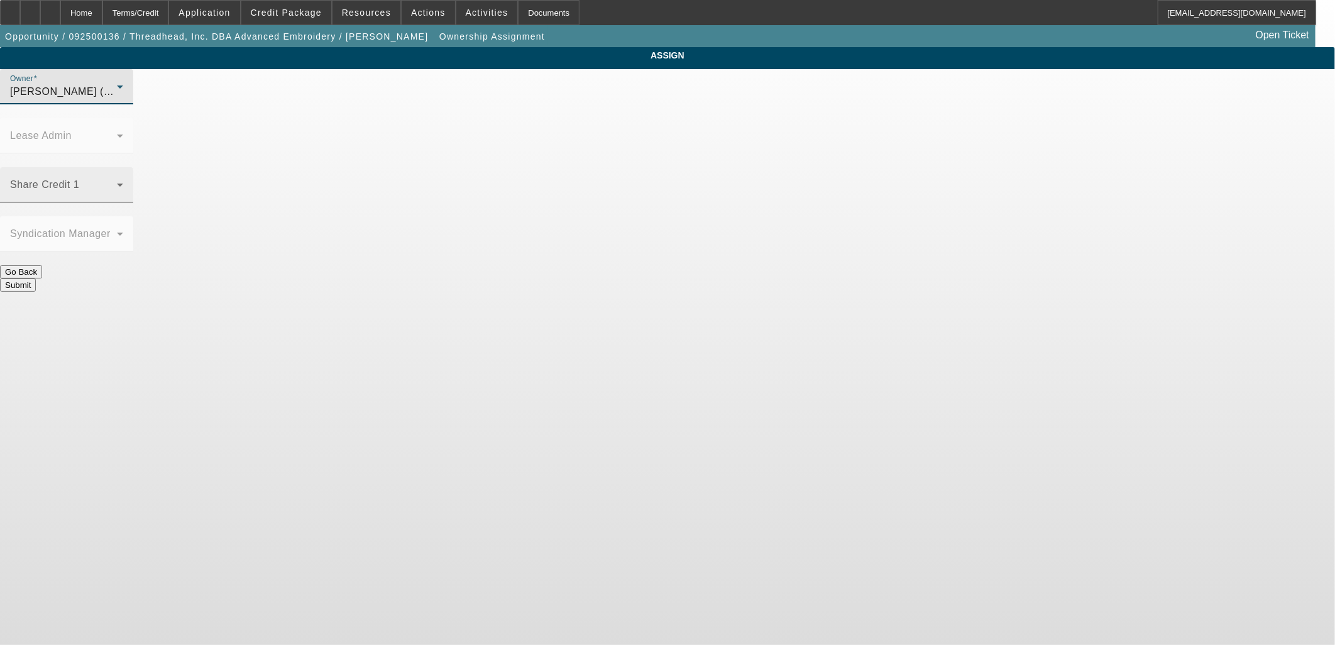
click at [117, 182] on span at bounding box center [63, 189] width 107 height 15
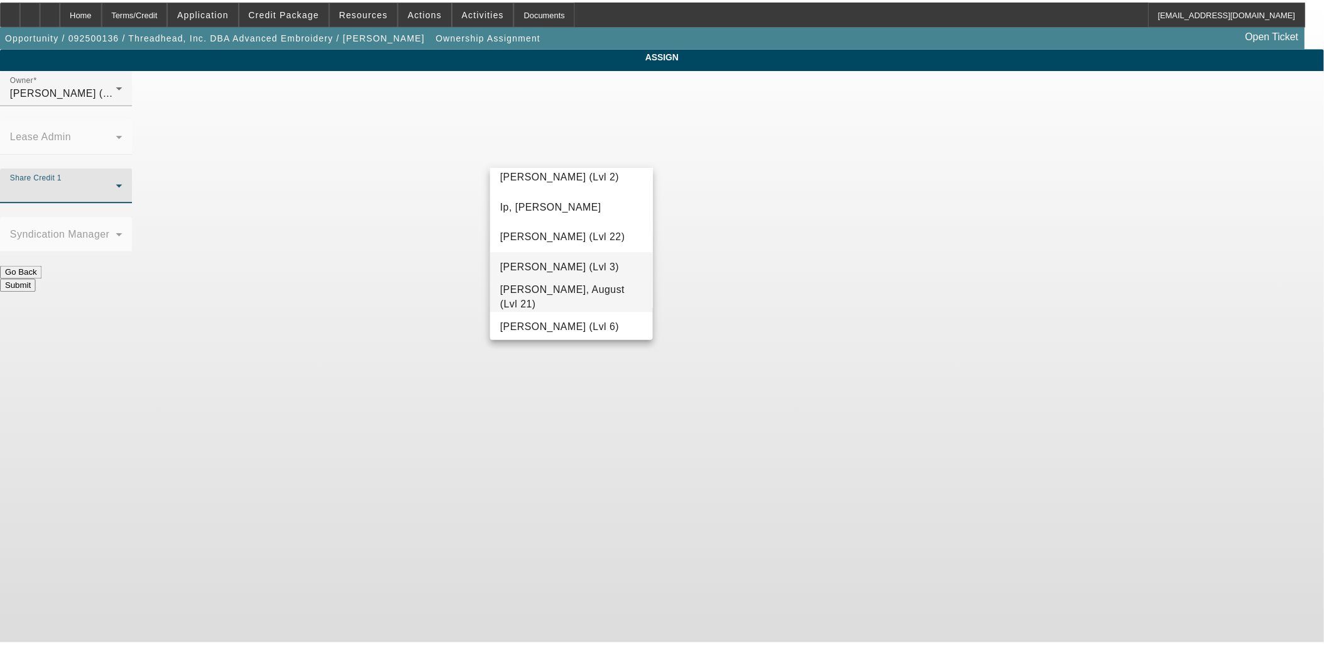
scroll to position [907, 0]
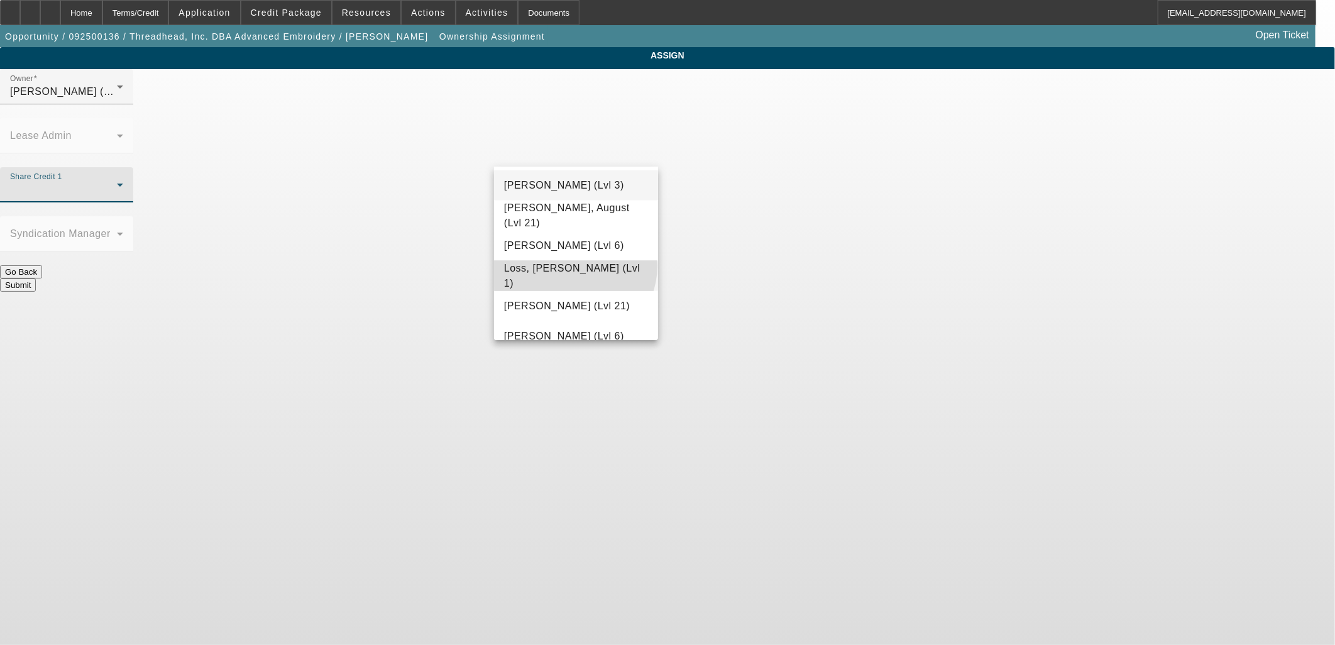
click at [574, 265] on mat-option "Loss, Luke (Lvl 1)" at bounding box center [576, 276] width 164 height 30
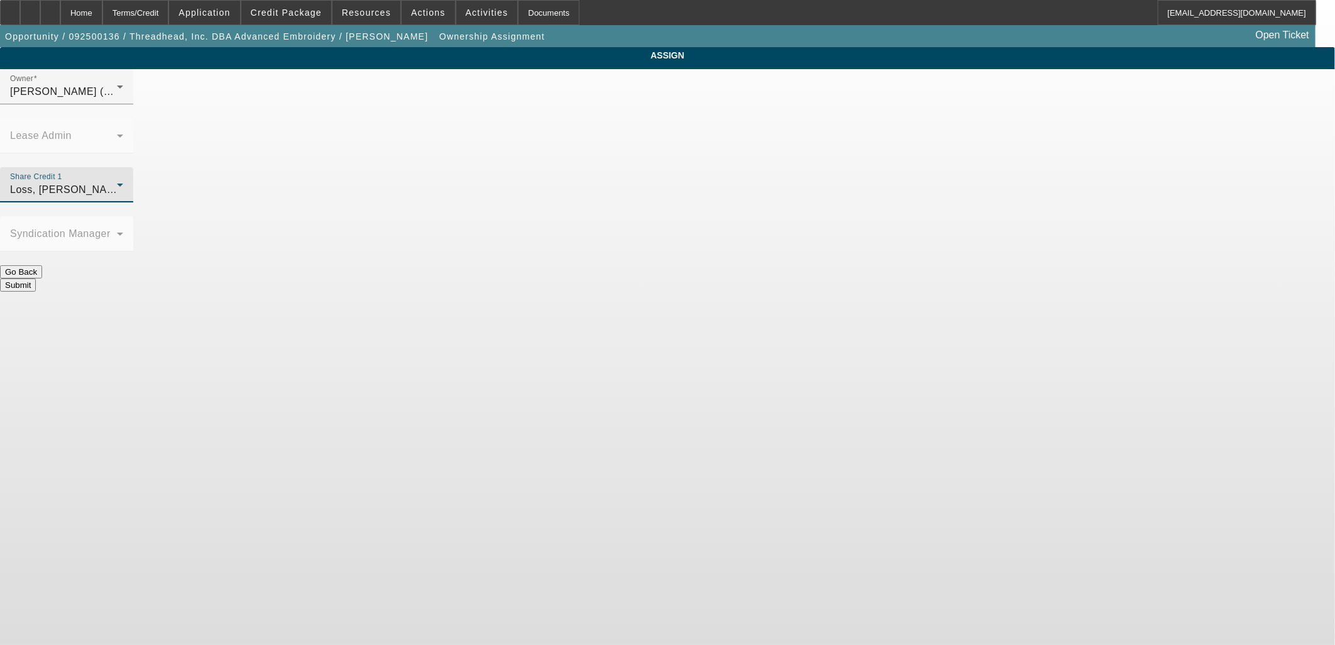
click at [36, 278] on button "Submit" at bounding box center [18, 284] width 36 height 13
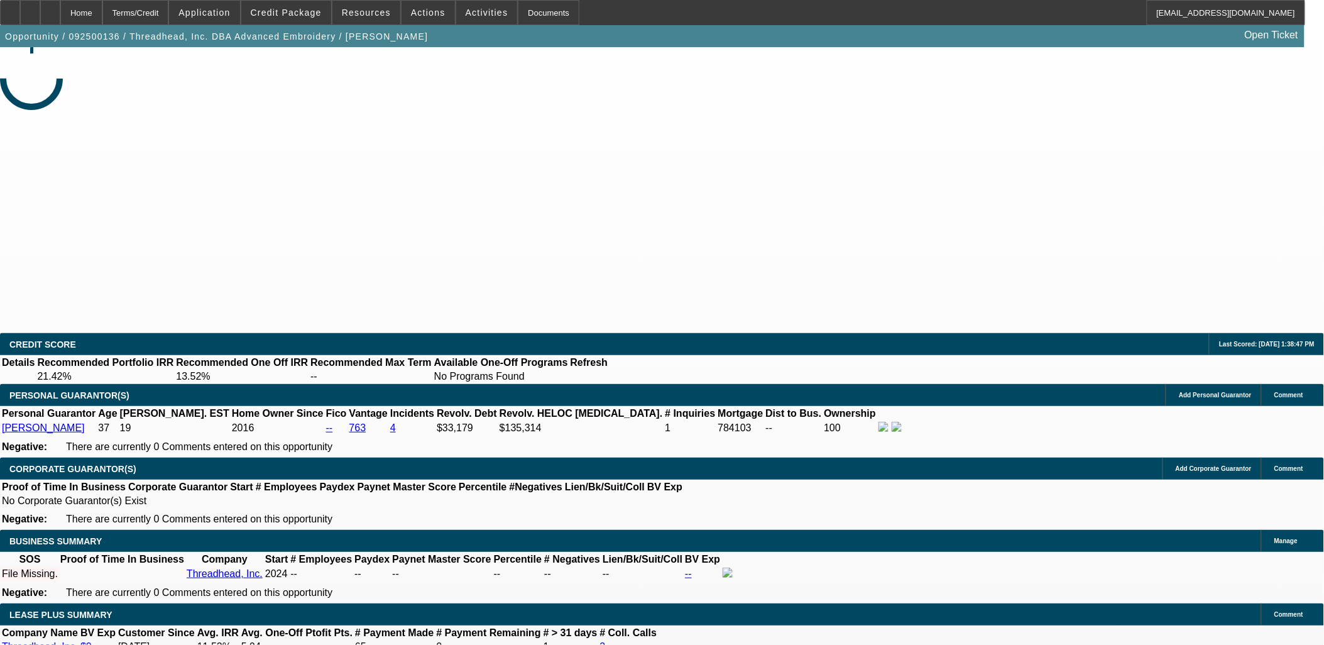
select select "0"
select select "2"
select select "0.1"
select select "4"
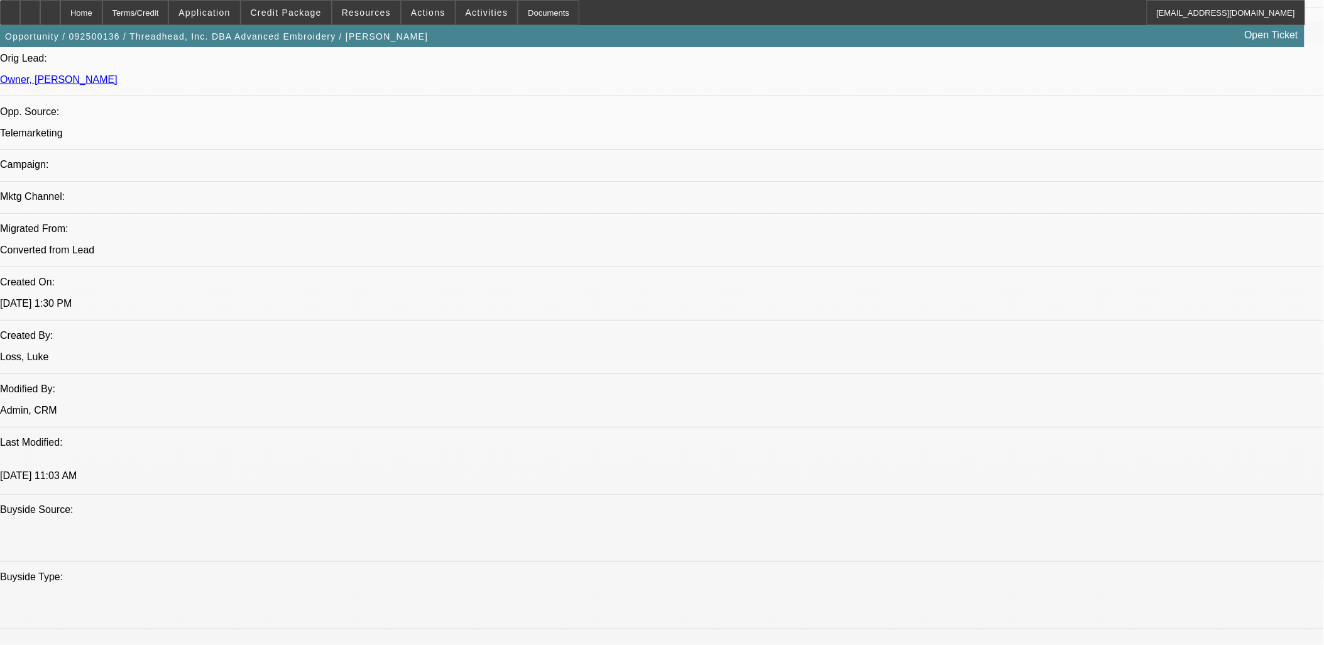
scroll to position [637, 0]
